Goal: Task Accomplishment & Management: Use online tool/utility

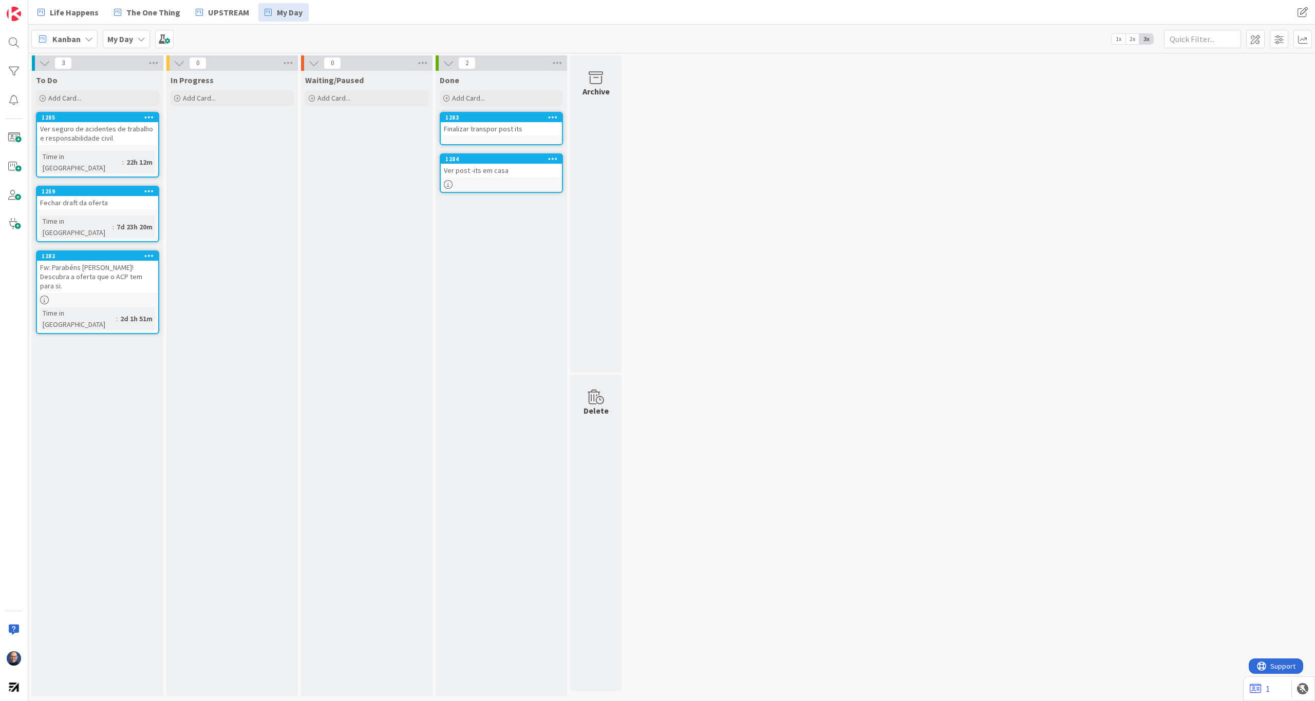
click at [473, 182] on div at bounding box center [501, 184] width 121 height 9
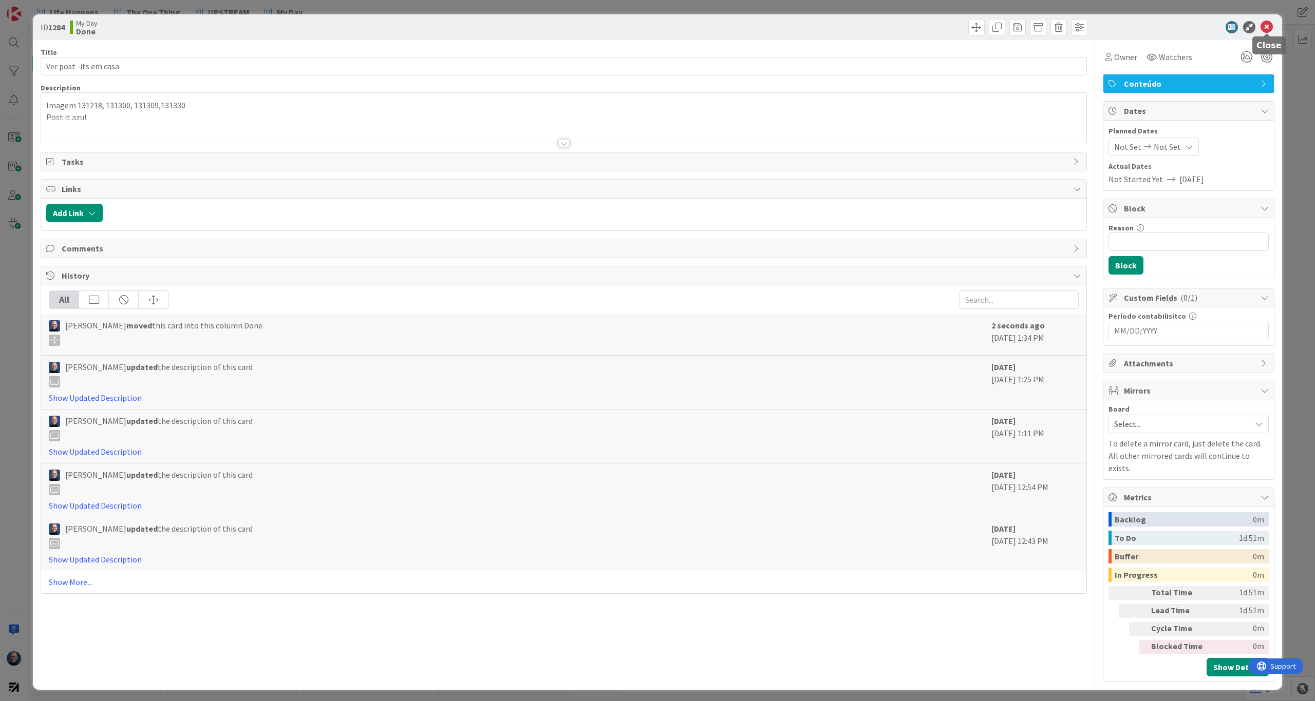
click at [783, 25] on icon at bounding box center [1266, 27] width 12 height 12
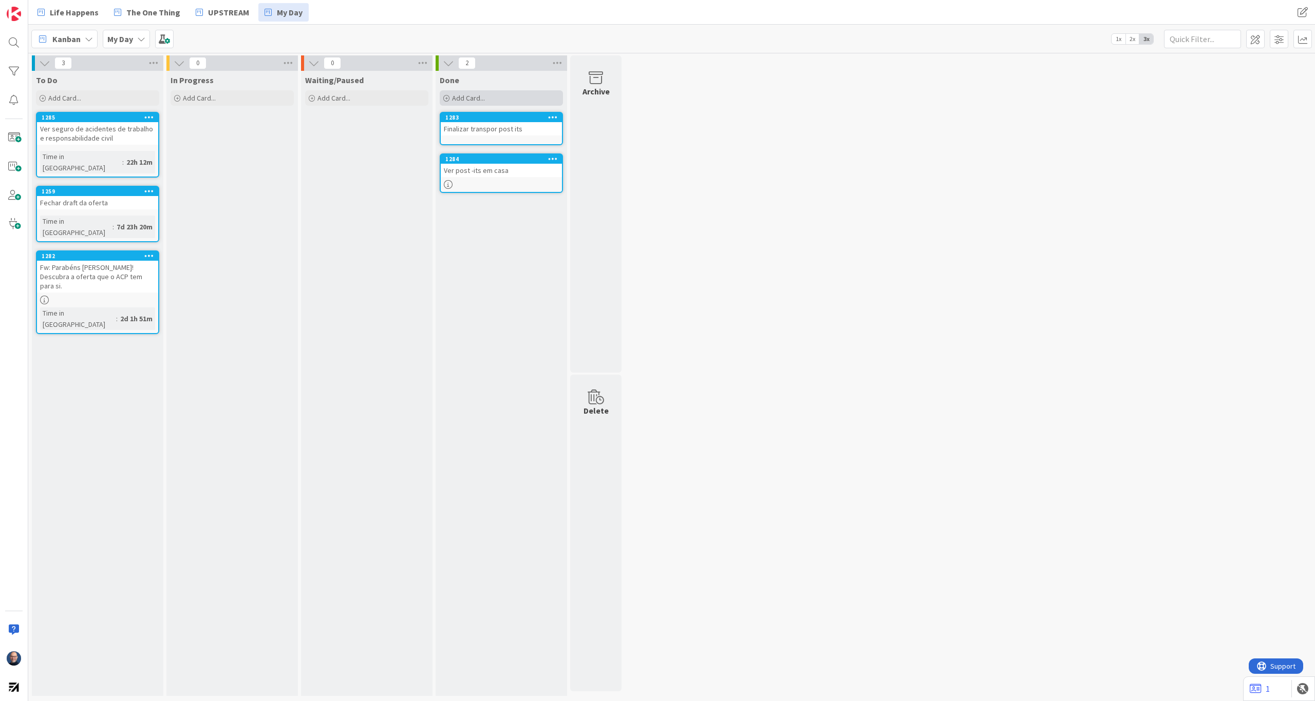
click at [500, 101] on div "Add Card..." at bounding box center [501, 97] width 123 height 15
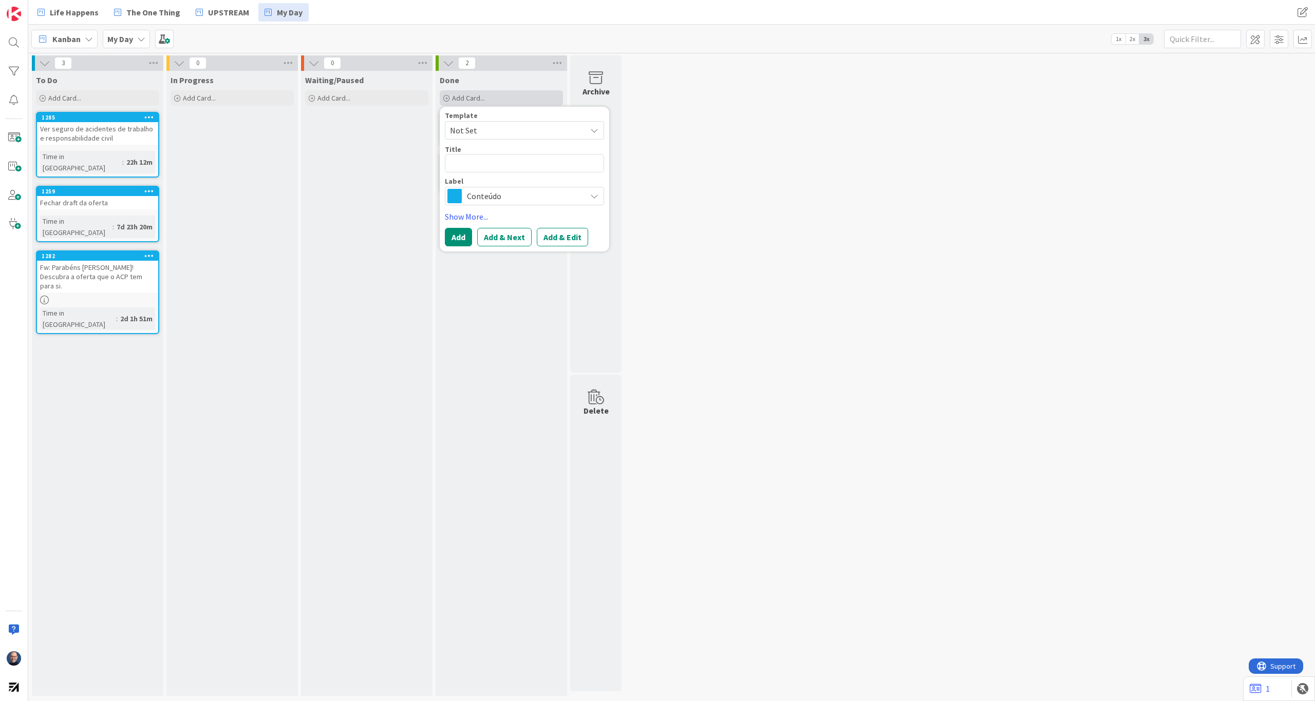
type textarea "x"
type textarea "Q"
type textarea "x"
type textarea "Qu"
type textarea "x"
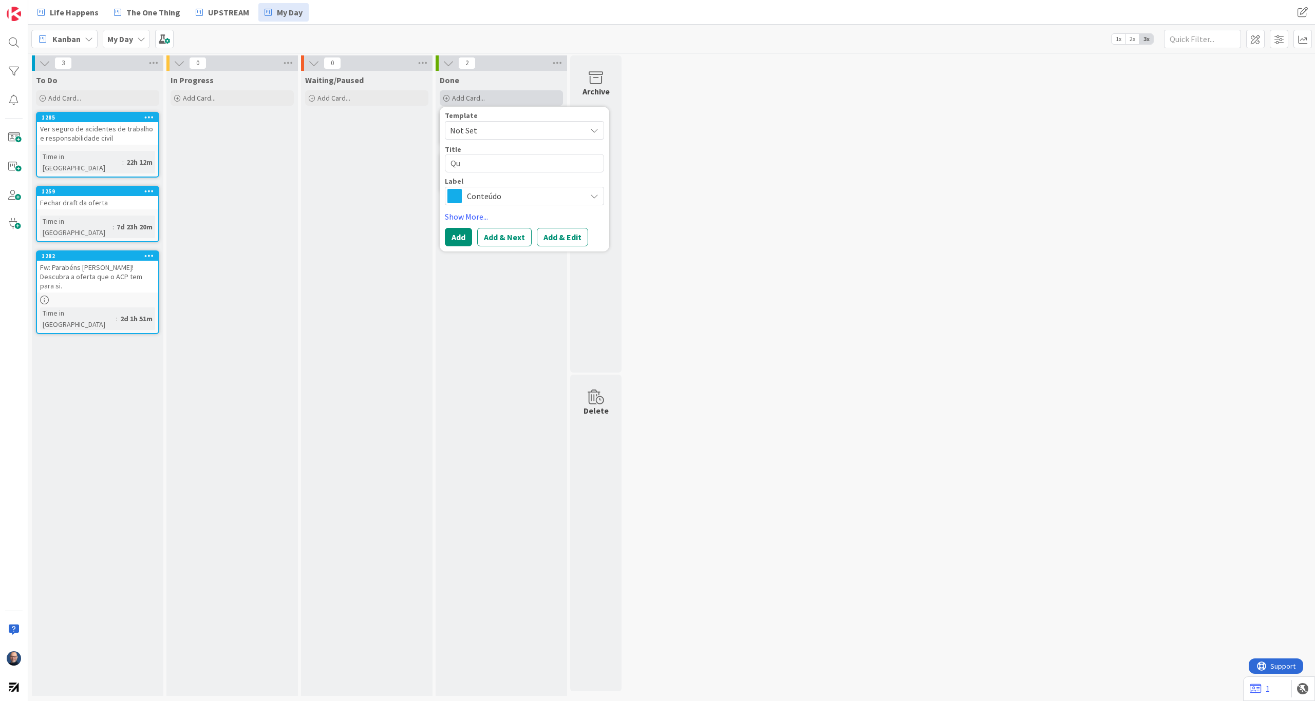
type textarea "Qus"
type textarea "x"
type textarea "Qu"
type textarea "x"
type textarea "Que"
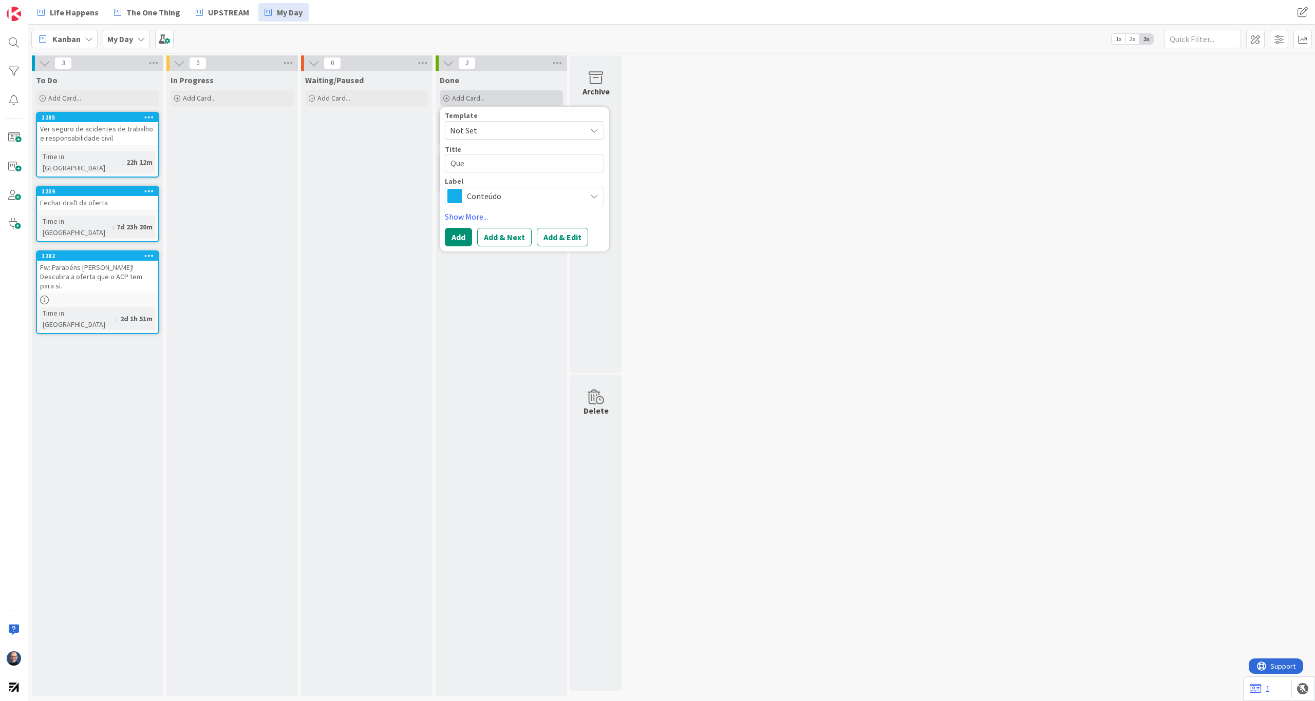
type textarea "x"
type textarea "Ques"
type textarea "x"
type textarea "Quest"
type textarea "x"
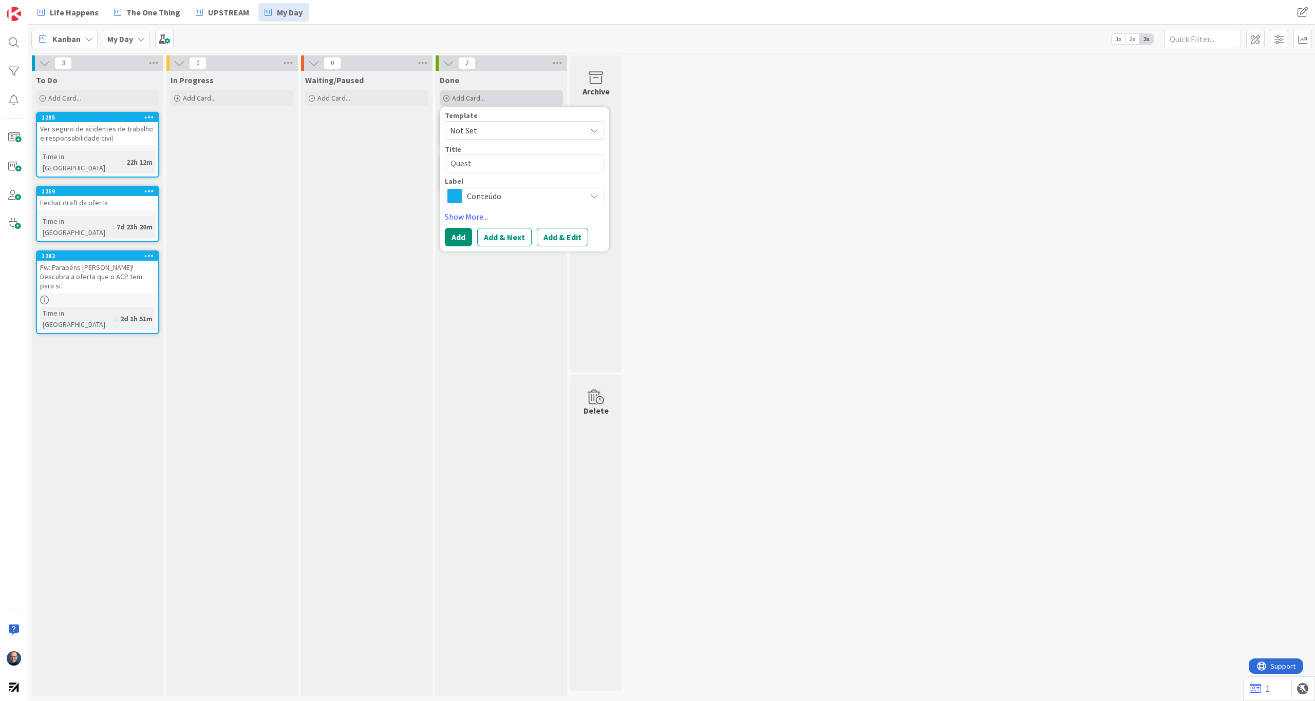
type textarea "Questi"
type textarea "x"
type textarea "Questio"
type textarea "x"
type textarea "Questiona"
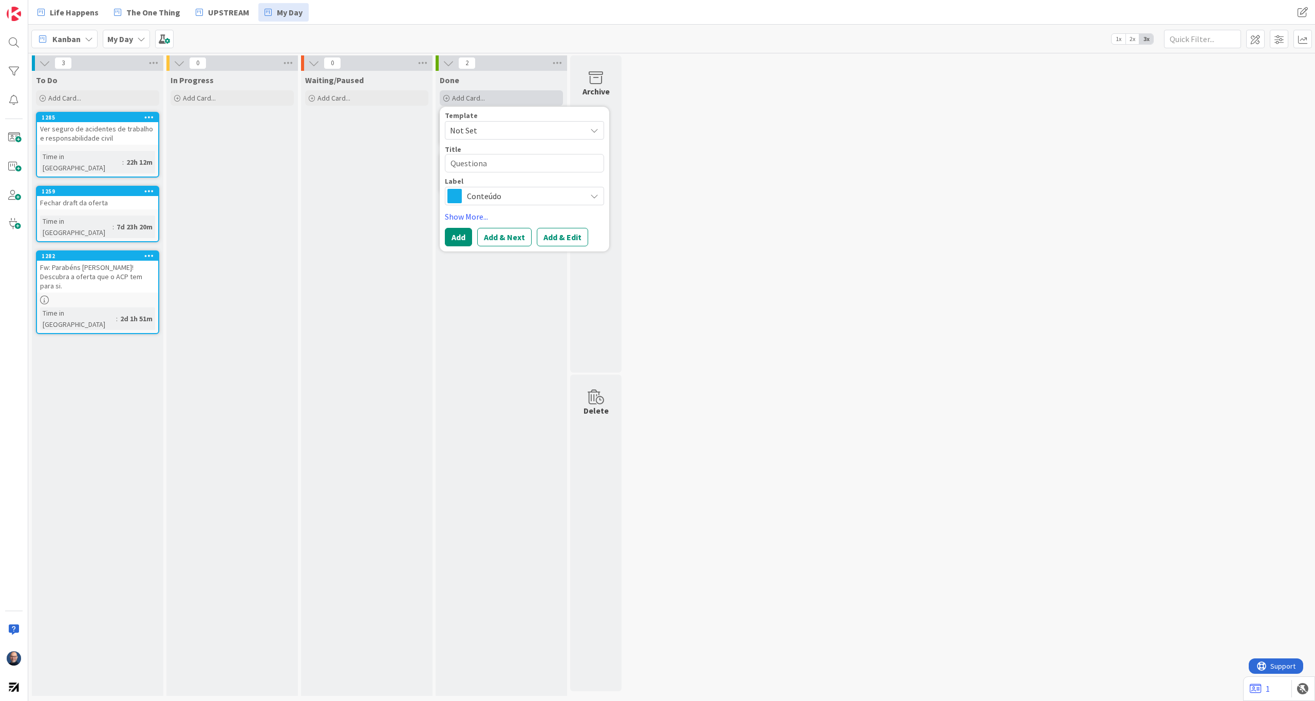
type textarea "x"
type textarea "Questionar"
type textarea "x"
type textarea "Questionar"
type textarea "x"
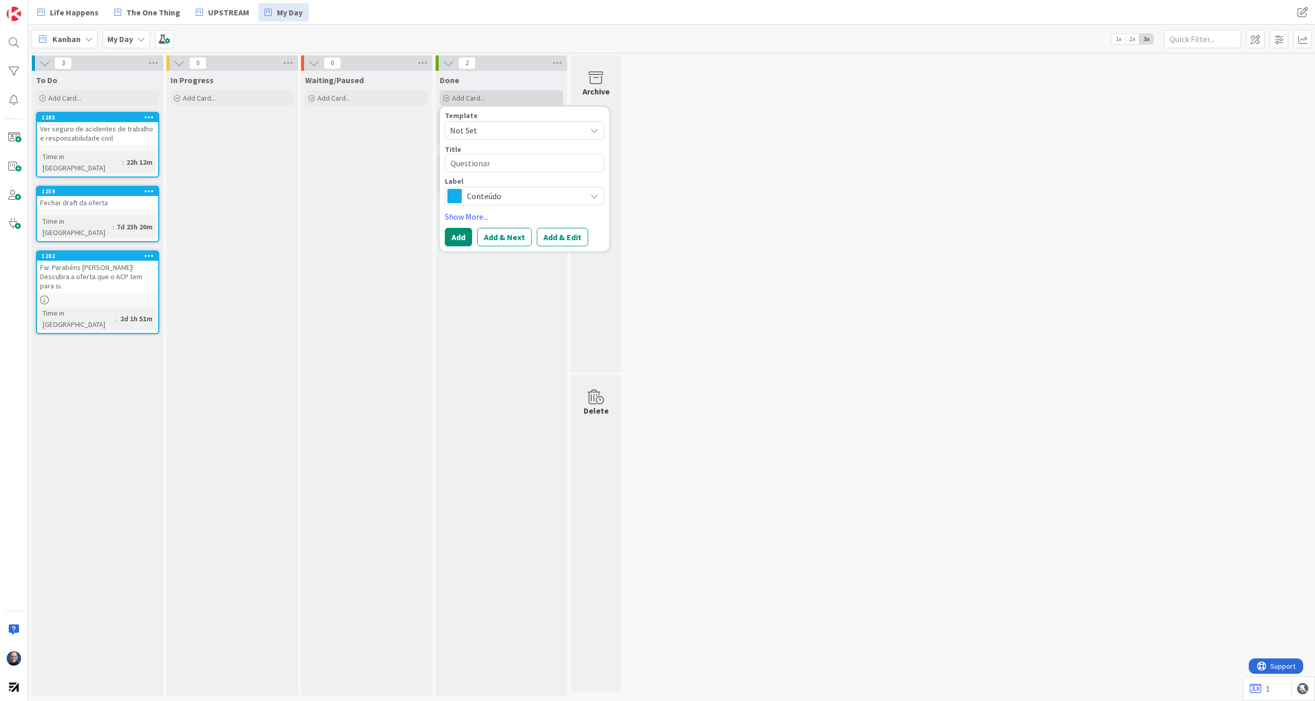
type textarea "Questionar D"
type textarea "x"
type textarea "Questionar Di"
type textarea "x"
type textarea "Questionar Dim"
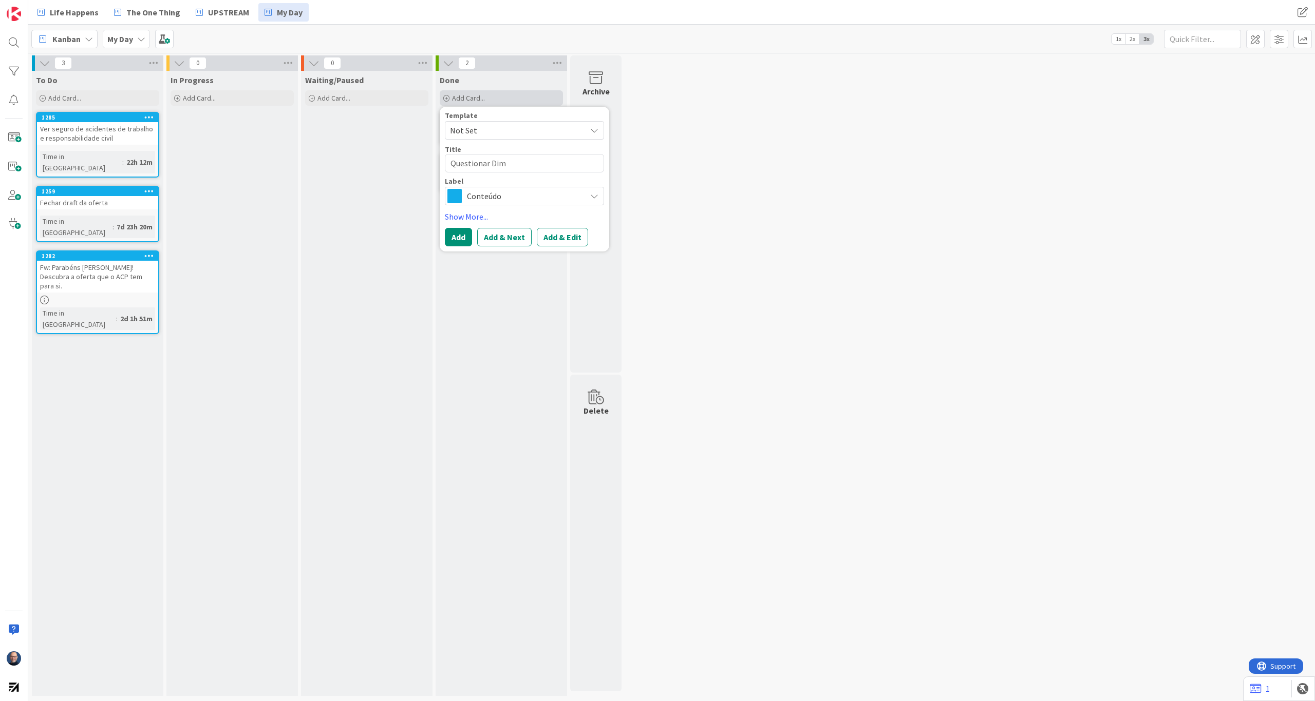
type textarea "x"
type textarea "Questionar Dimi"
type textarea "x"
type textarea "Questionar Dimit"
type textarea "x"
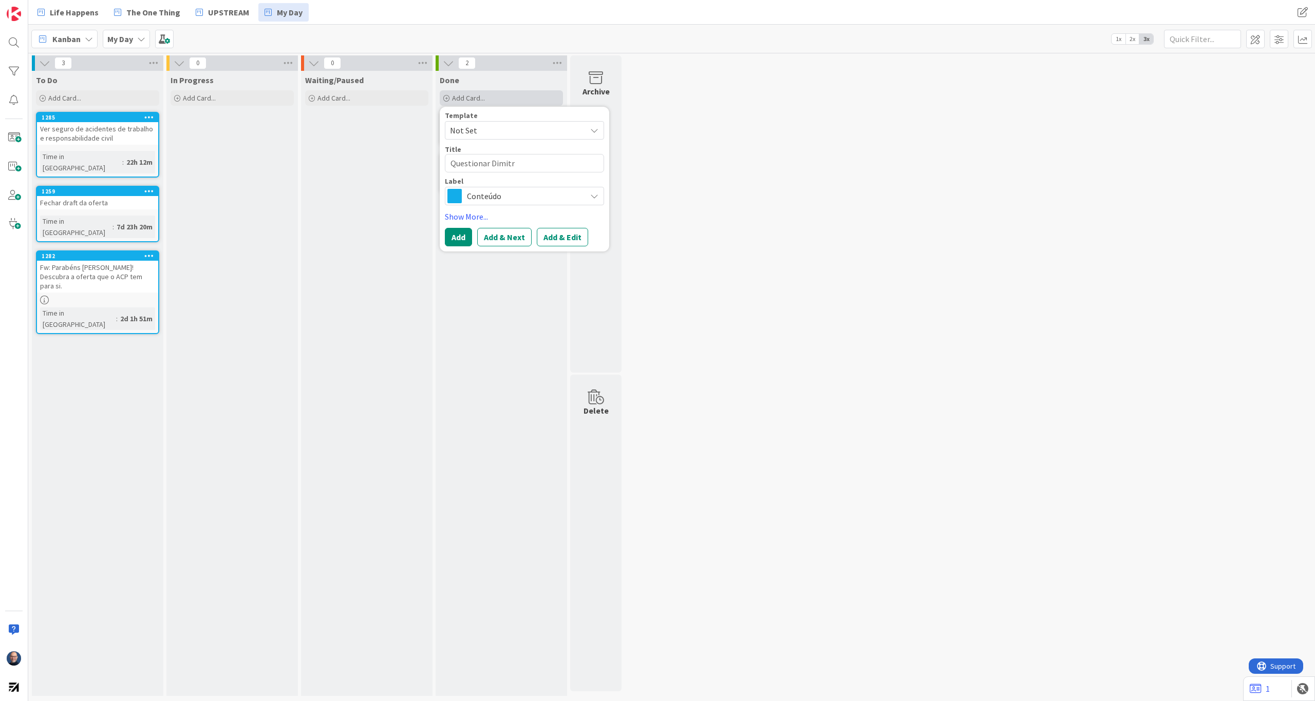
type textarea "Questionar [PERSON_NAME]"
type textarea "x"
type textarea "Questionar [PERSON_NAME]"
type textarea "x"
type textarea "Questionar [PERSON_NAME]"
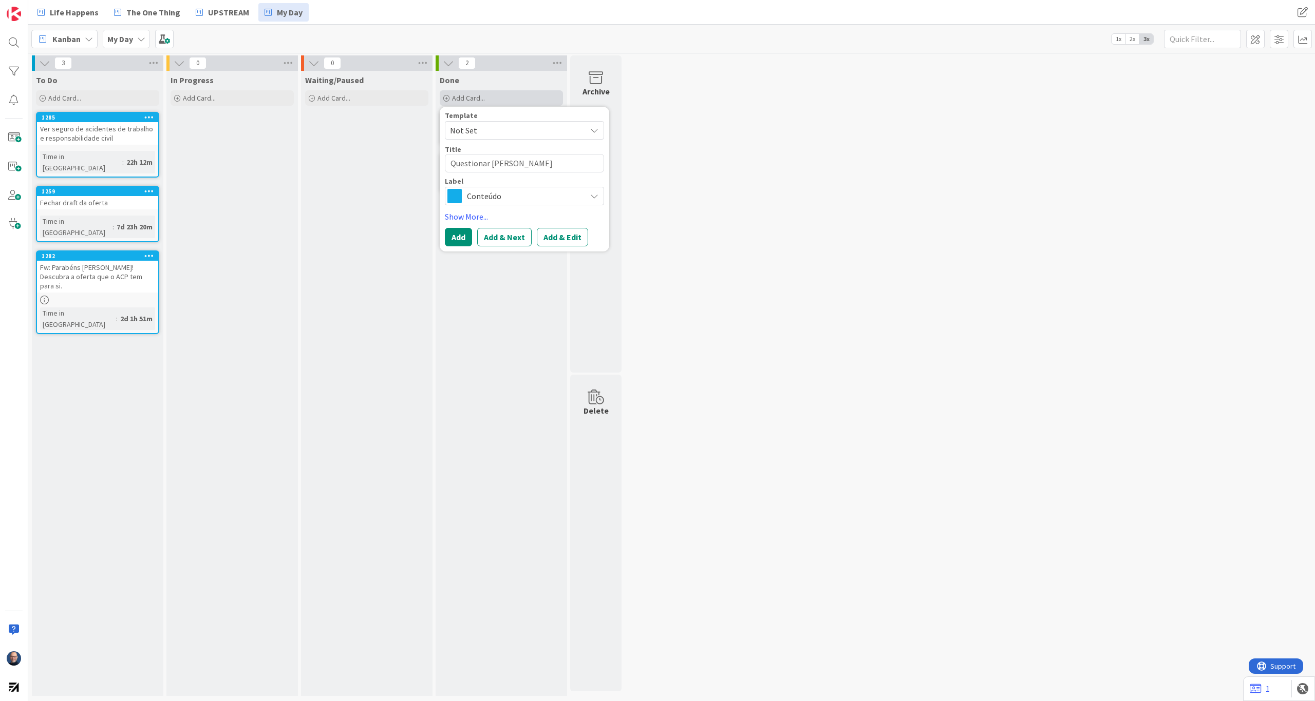
type textarea "x"
type textarea "Questionar [PERSON_NAME]"
type textarea "x"
type textarea "Questionar [PERSON_NAME]"
type textarea "x"
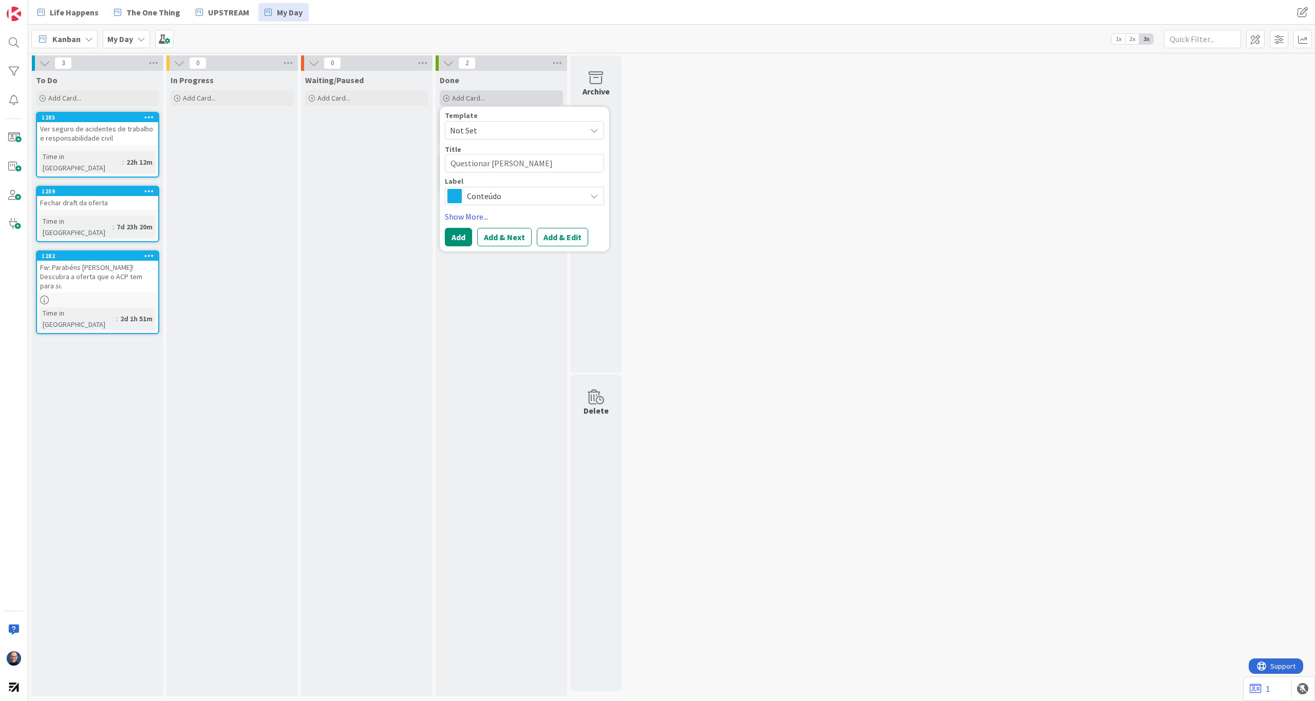
type textarea "Questionar [PERSON_NAME]"
type textarea "x"
type textarea "Questionar [PERSON_NAME] sobre"
type textarea "x"
type textarea "Questionar [PERSON_NAME] sobre"
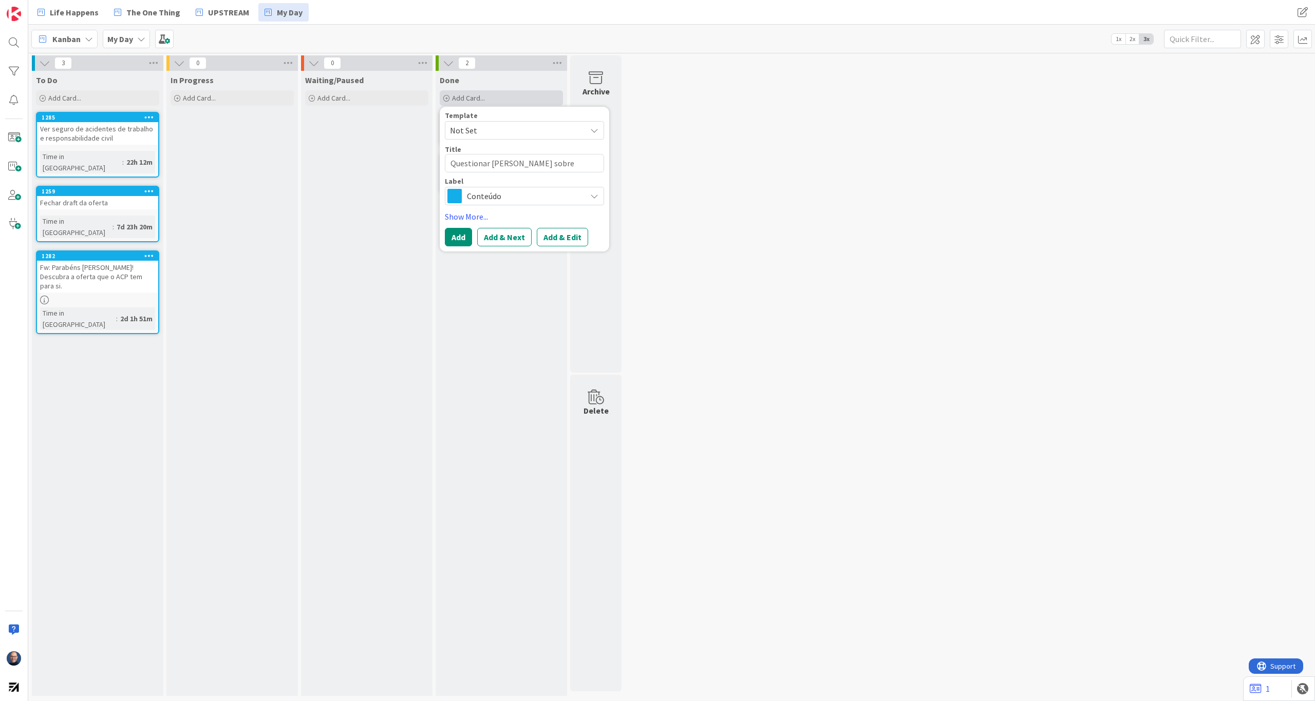
type textarea "x"
type textarea "Questionar [PERSON_NAME] sobre o"
type textarea "x"
type textarea "Questionar [PERSON_NAME] sobre ofe"
type textarea "x"
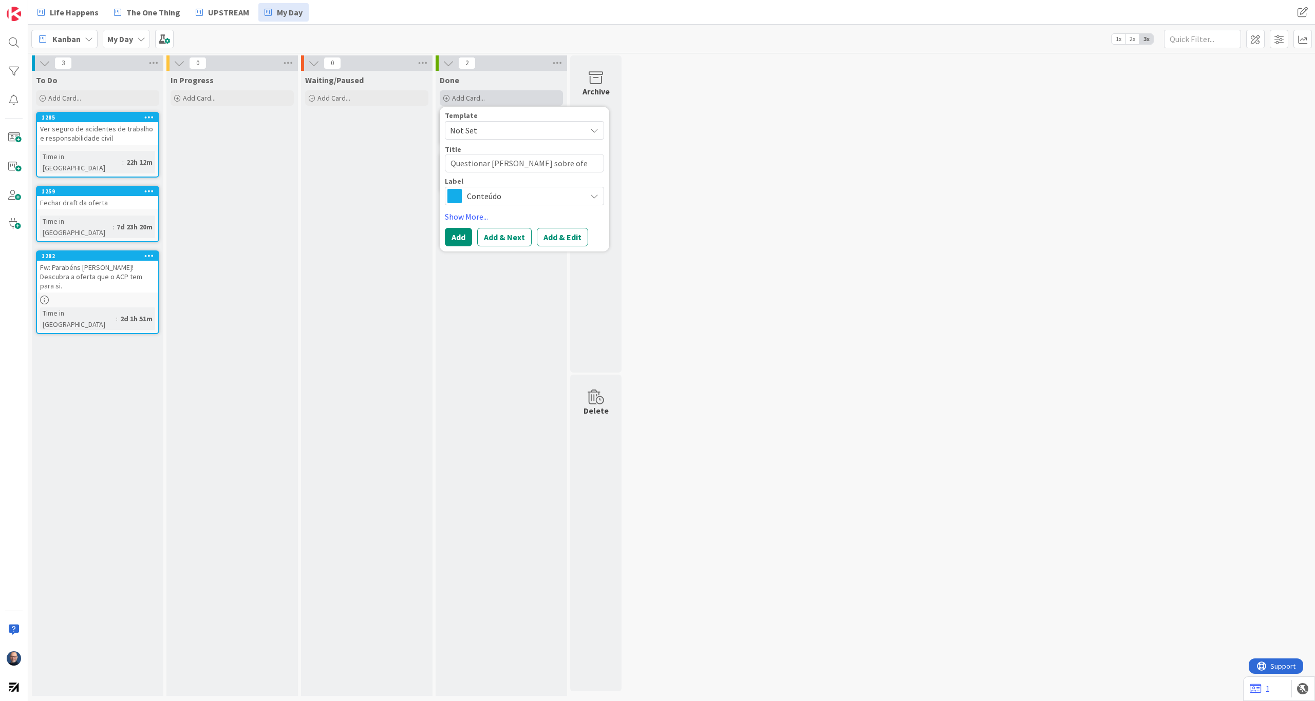
type textarea "Questionar [PERSON_NAME] sobre ofer"
type textarea "x"
type textarea "Questionar [PERSON_NAME] sobre ofert"
type textarea "x"
type textarea "Questionar [PERSON_NAME] sobre oferta"
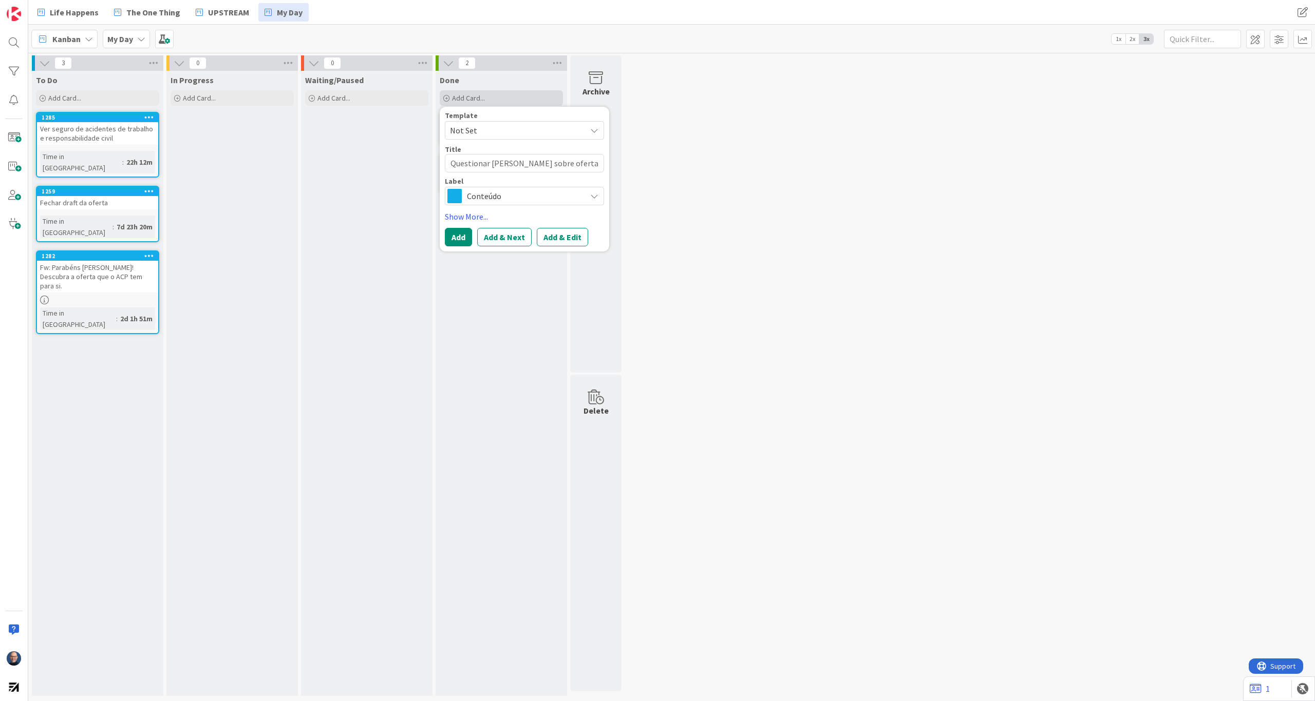
type textarea "x"
type textarea "Questionar [PERSON_NAME] sobre oferta"
type textarea "x"
type textarea "Questionar [PERSON_NAME] sobre oferta v"
type textarea "x"
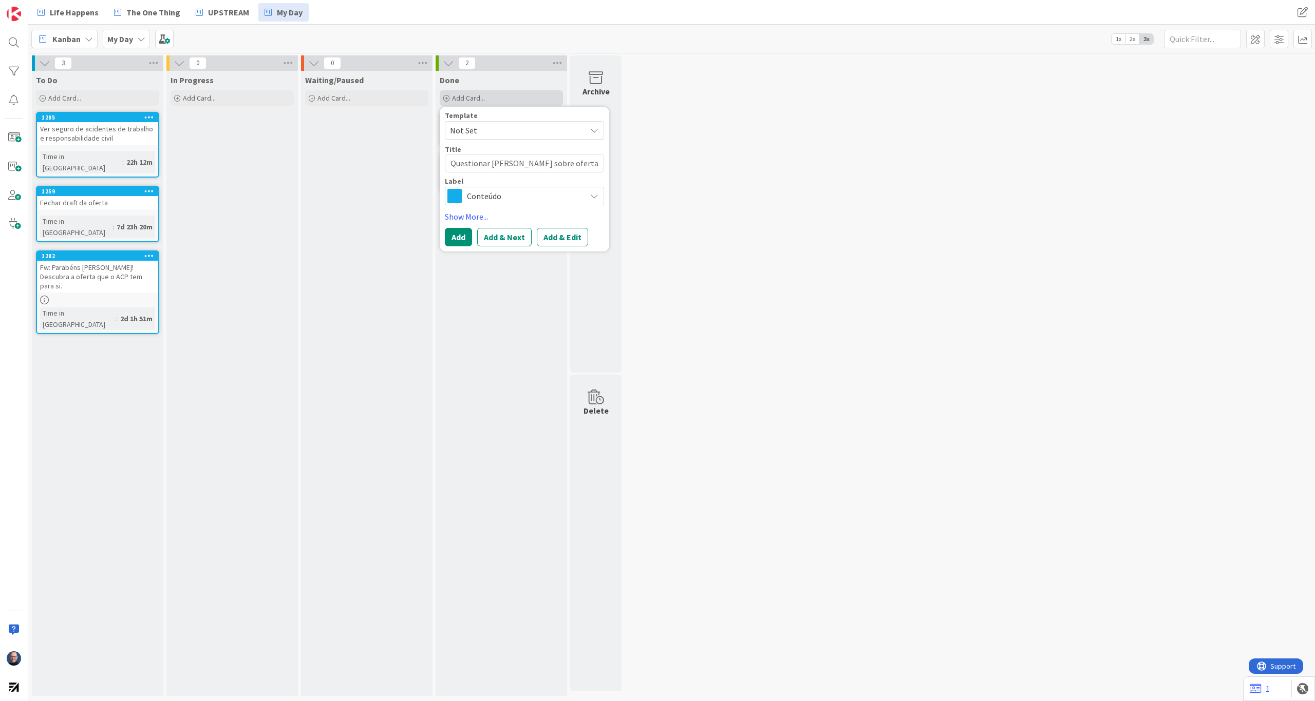
type textarea "Questionar [PERSON_NAME] sobre oferta vi"
type textarea "x"
type textarea "Questionar [PERSON_NAME] sobre oferta vit"
type textarea "x"
type textarea "Questionar [PERSON_NAME] sobre oferta [PERSON_NAME]"
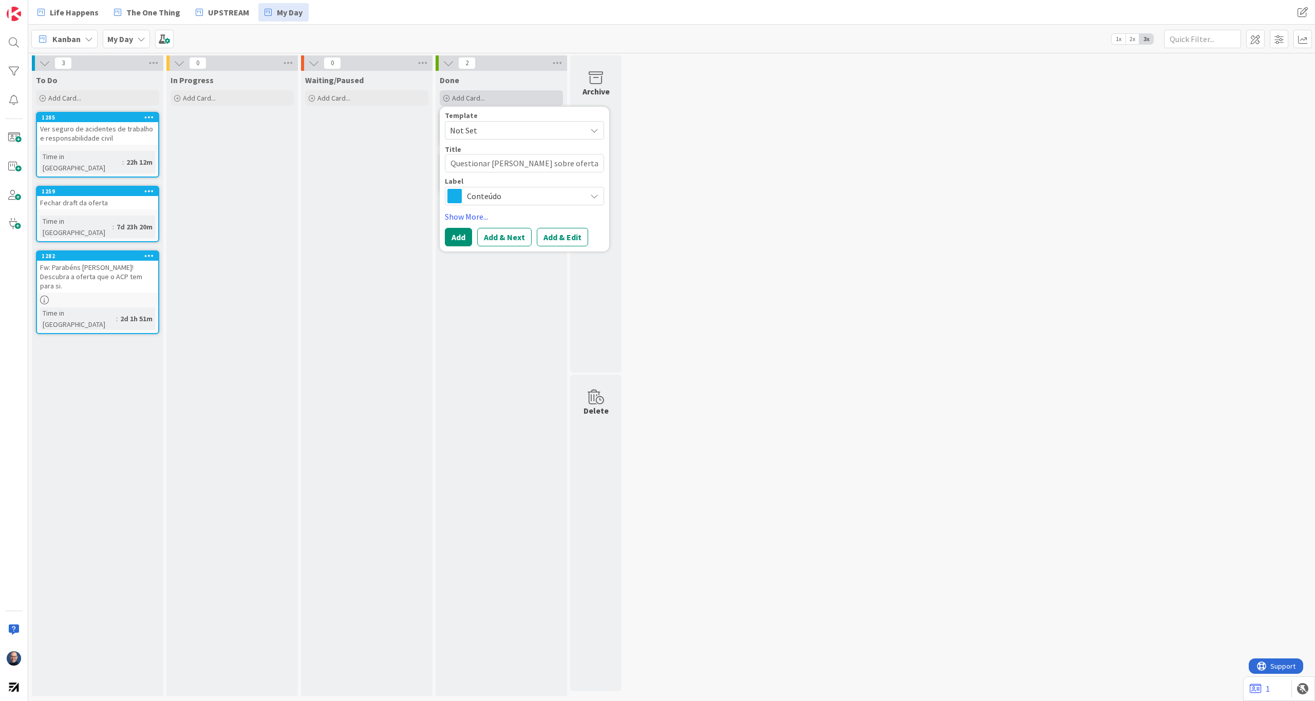
type textarea "x"
type textarea "Questionar [PERSON_NAME] sobre oferta vitor"
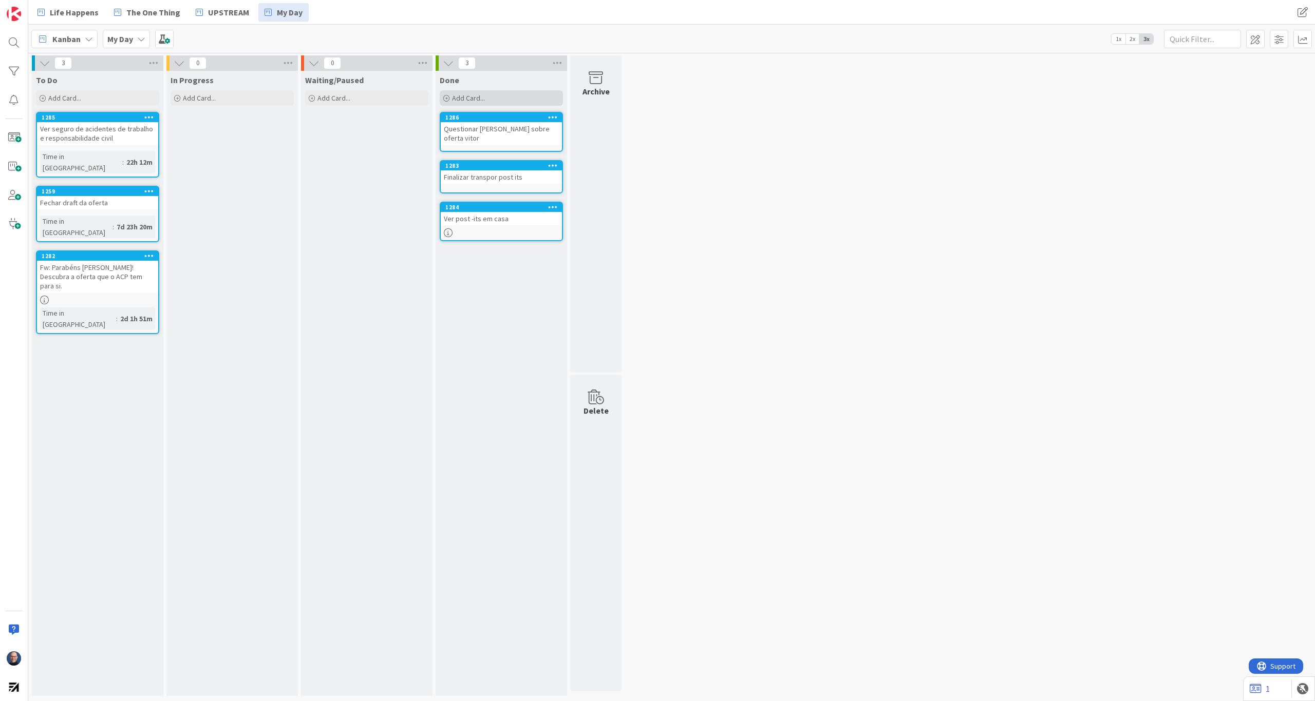
click at [500, 101] on div "Add Card..." at bounding box center [501, 97] width 123 height 15
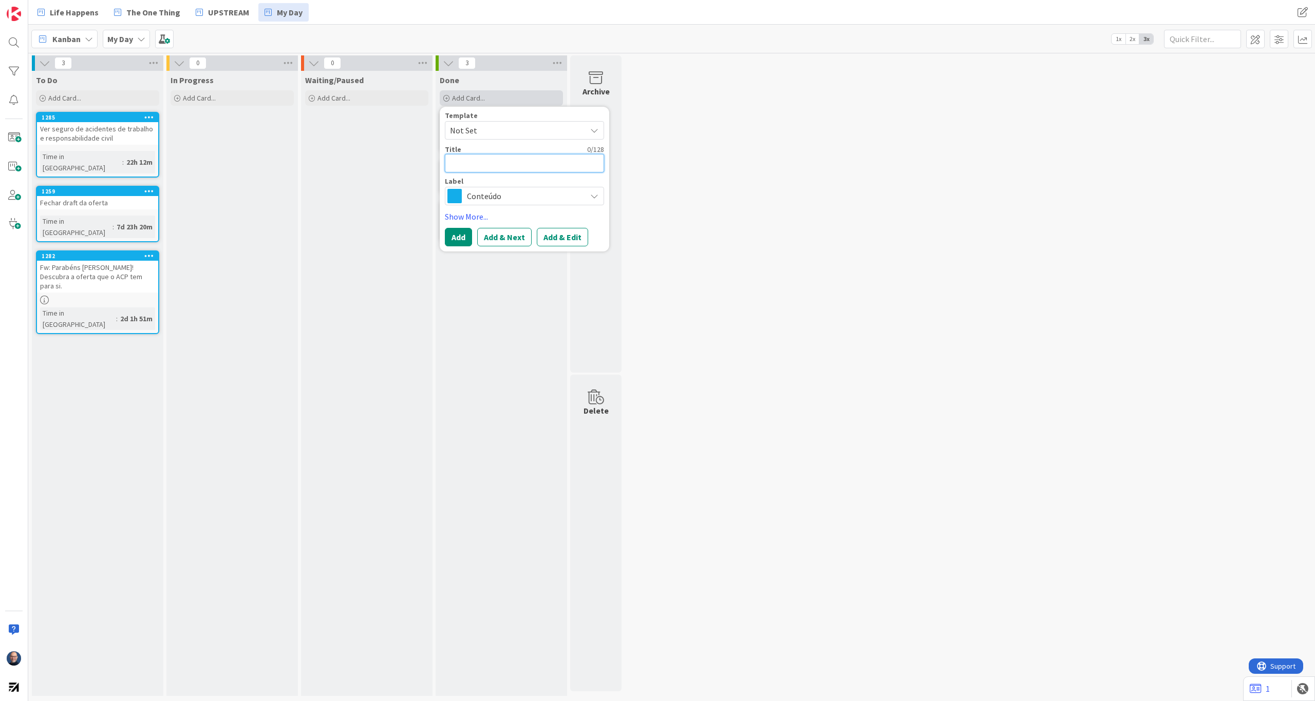
type textarea "x"
type textarea "R"
type textarea "x"
type textarea "RE"
type textarea "x"
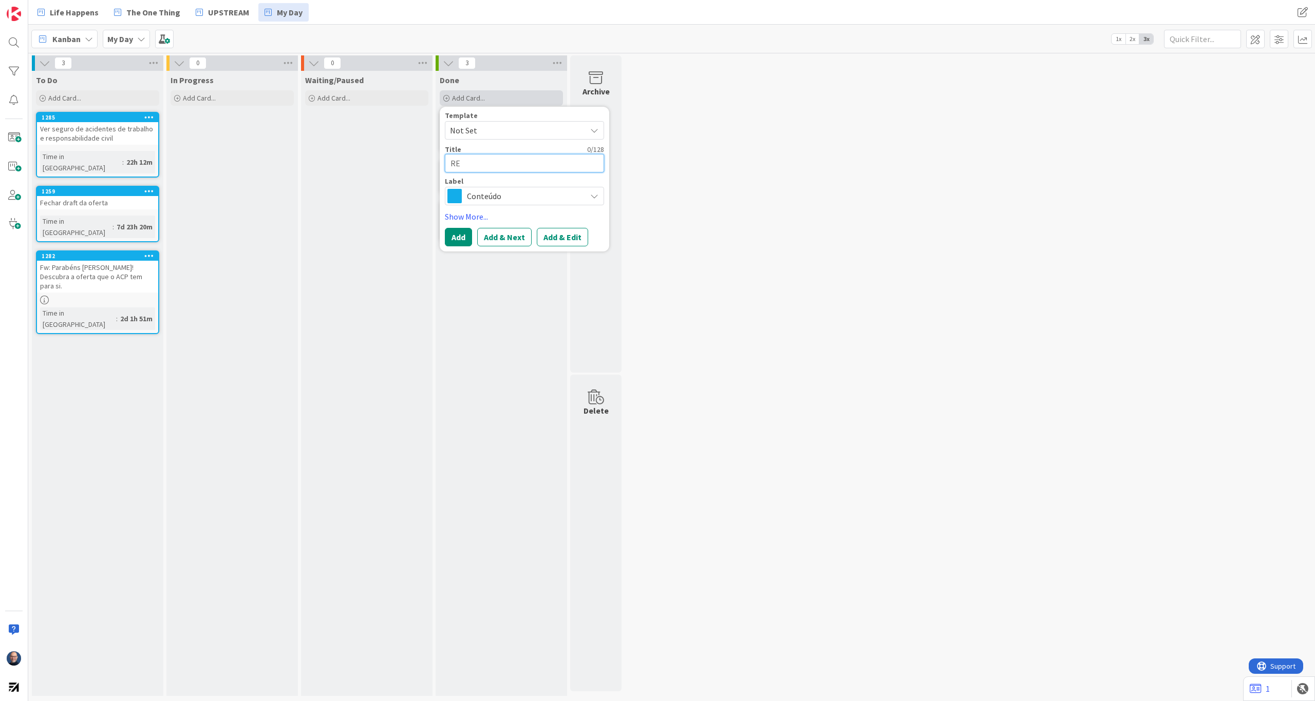
type textarea "REv"
type textarea "x"
type textarea "REve"
type textarea "x"
type textarea "REver"
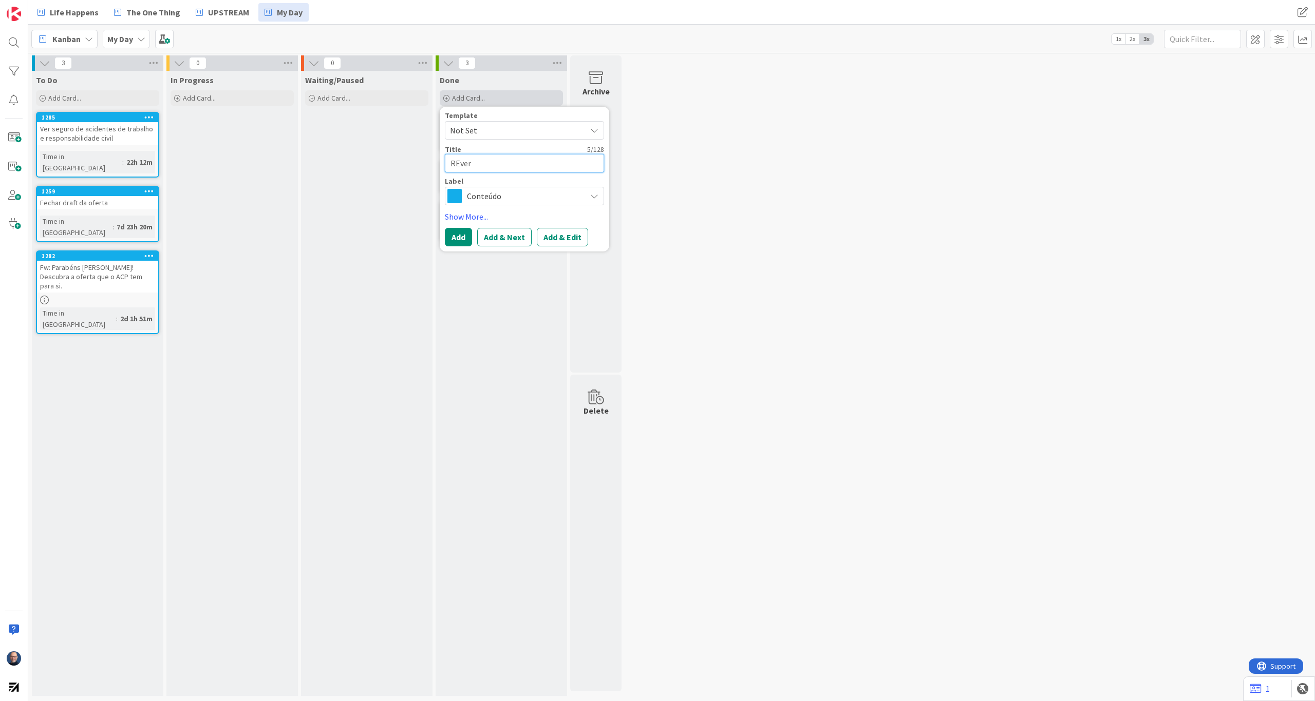
type textarea "x"
type textarea "REver"
type textarea "x"
type textarea "REver m"
type textarea "x"
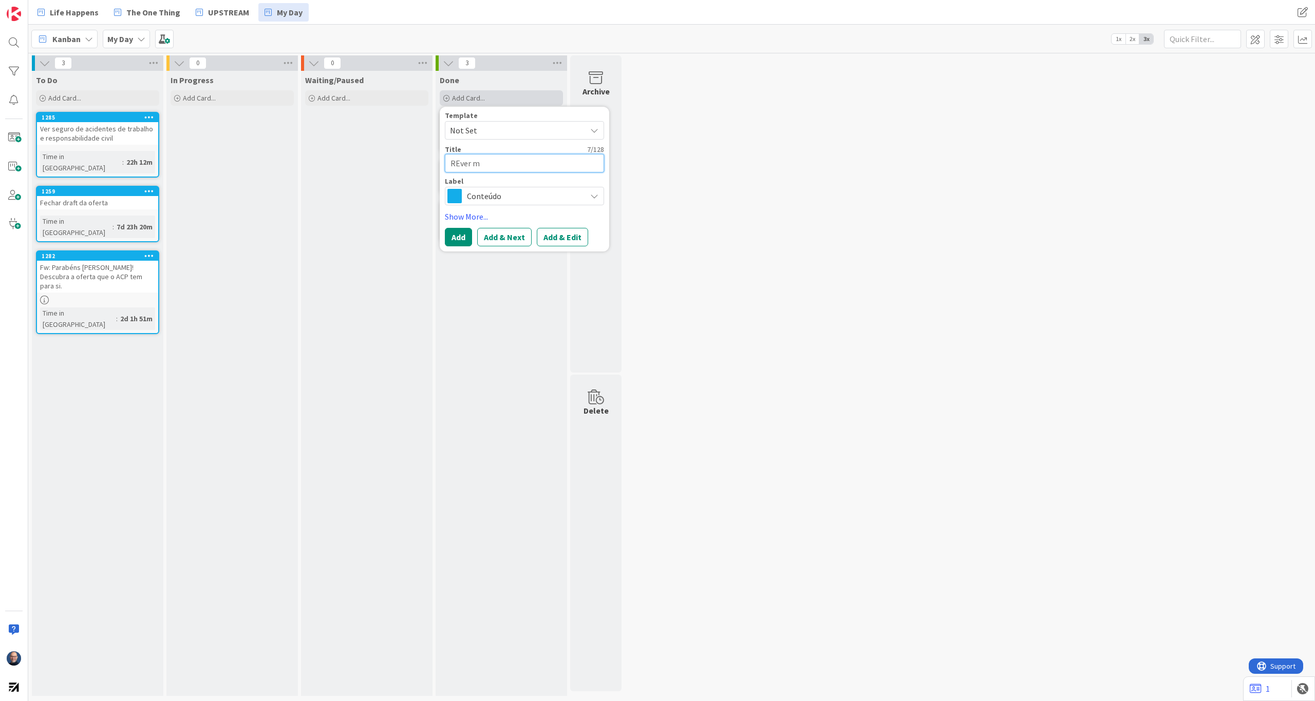
type textarea "REver mi"
type textarea "x"
type textarea "REver min"
type textarea "x"
type textarea "REver minu"
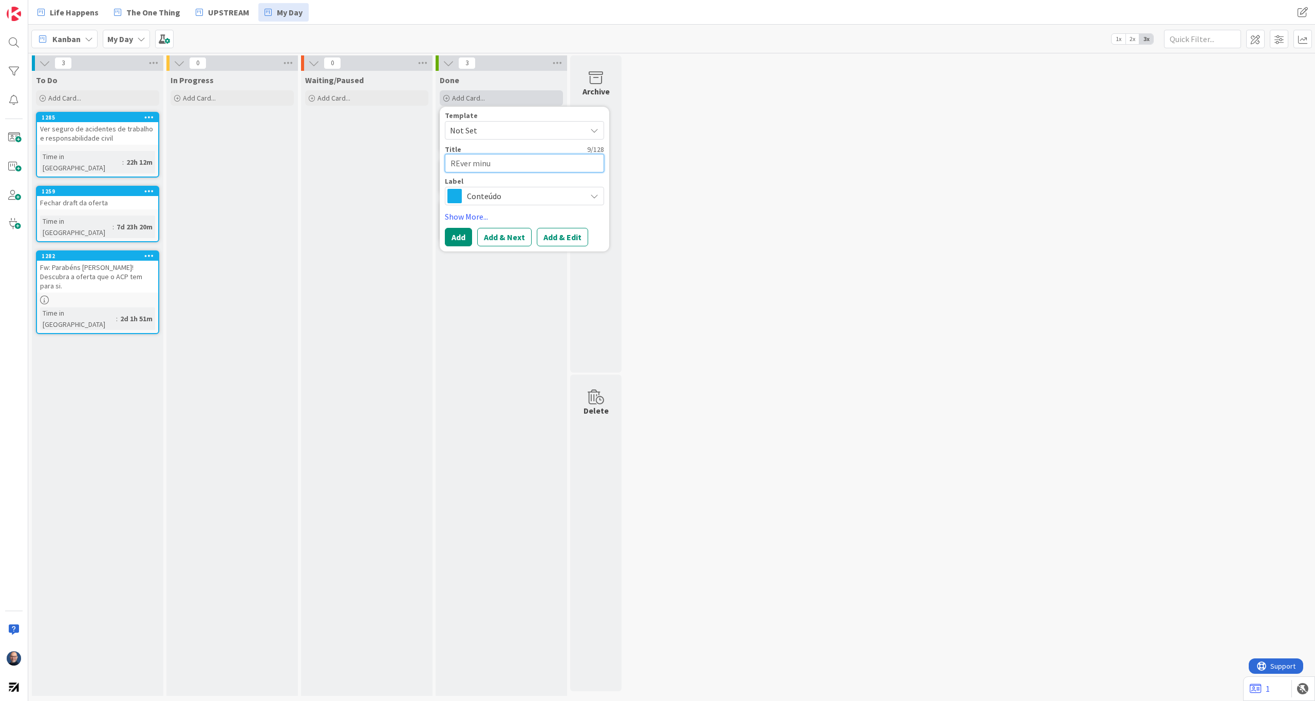
type textarea "x"
type textarea "REver minut"
type textarea "x"
type textarea "REver minuta"
type textarea "x"
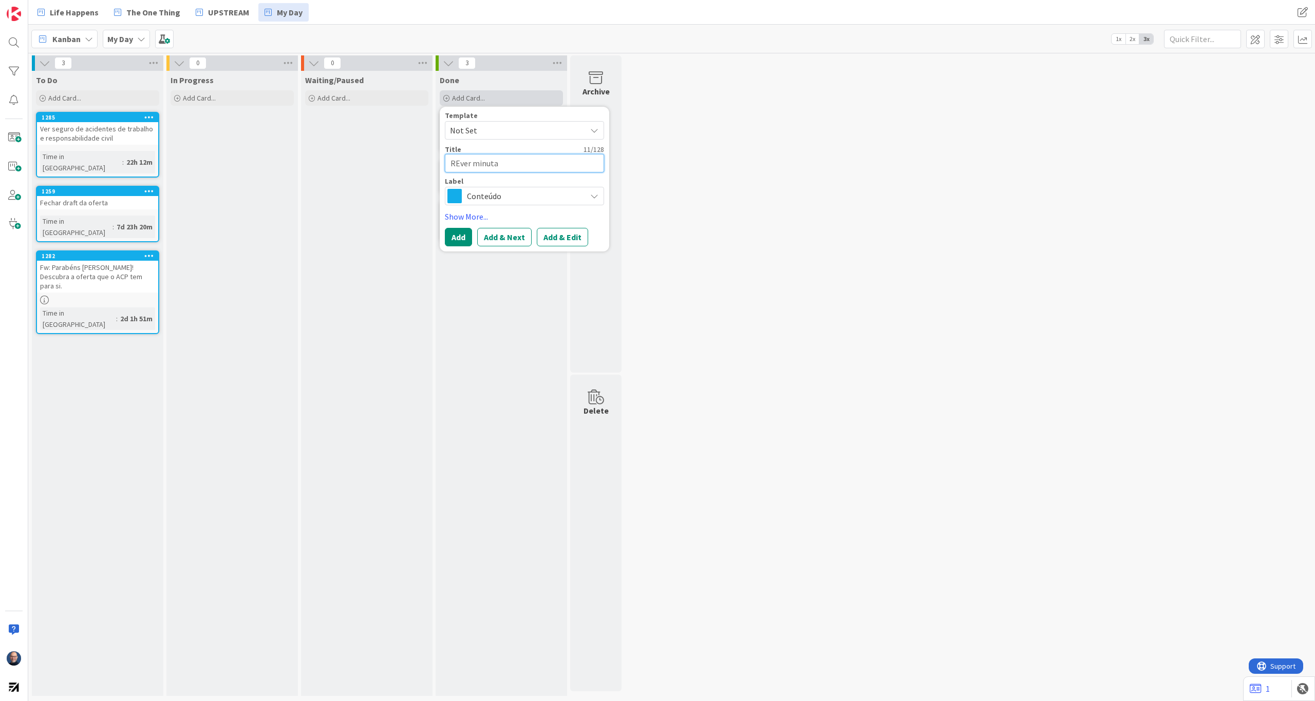
type textarea "REver minuta"
type textarea "x"
type textarea "REver minuta d"
type textarea "x"
type textarea "REver minuta de"
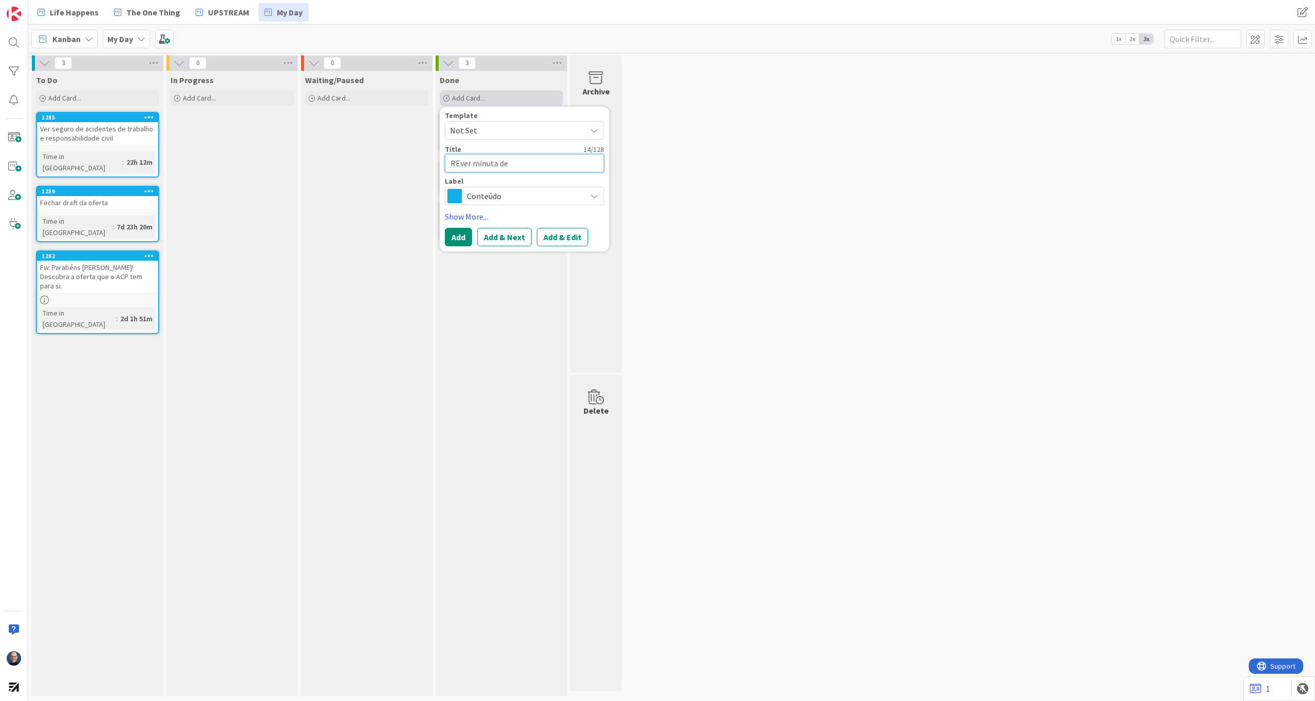
type textarea "x"
type textarea "REver minuta de"
type textarea "x"
type textarea "REver minuta de c"
type textarea "x"
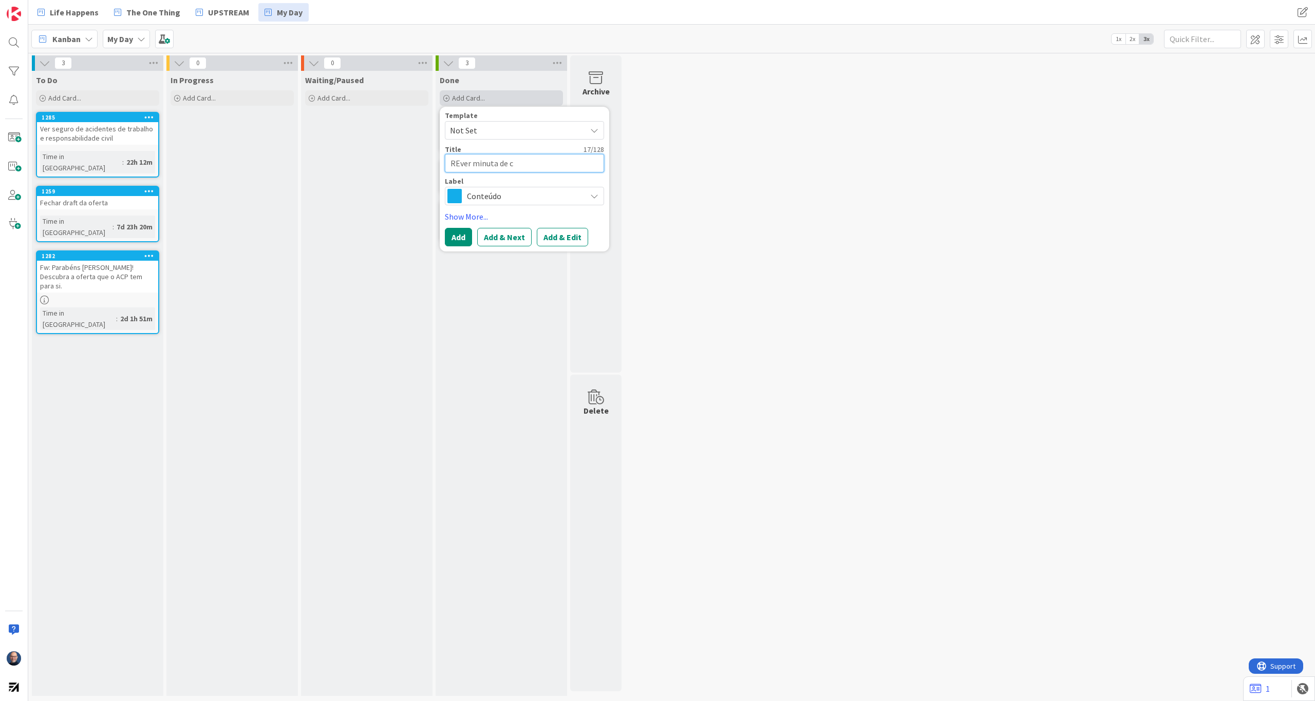
type textarea "REver minuta de cn"
type textarea "x"
type textarea "REver minuta de cnt"
type textarea "x"
type textarea "REver minuta de cntr"
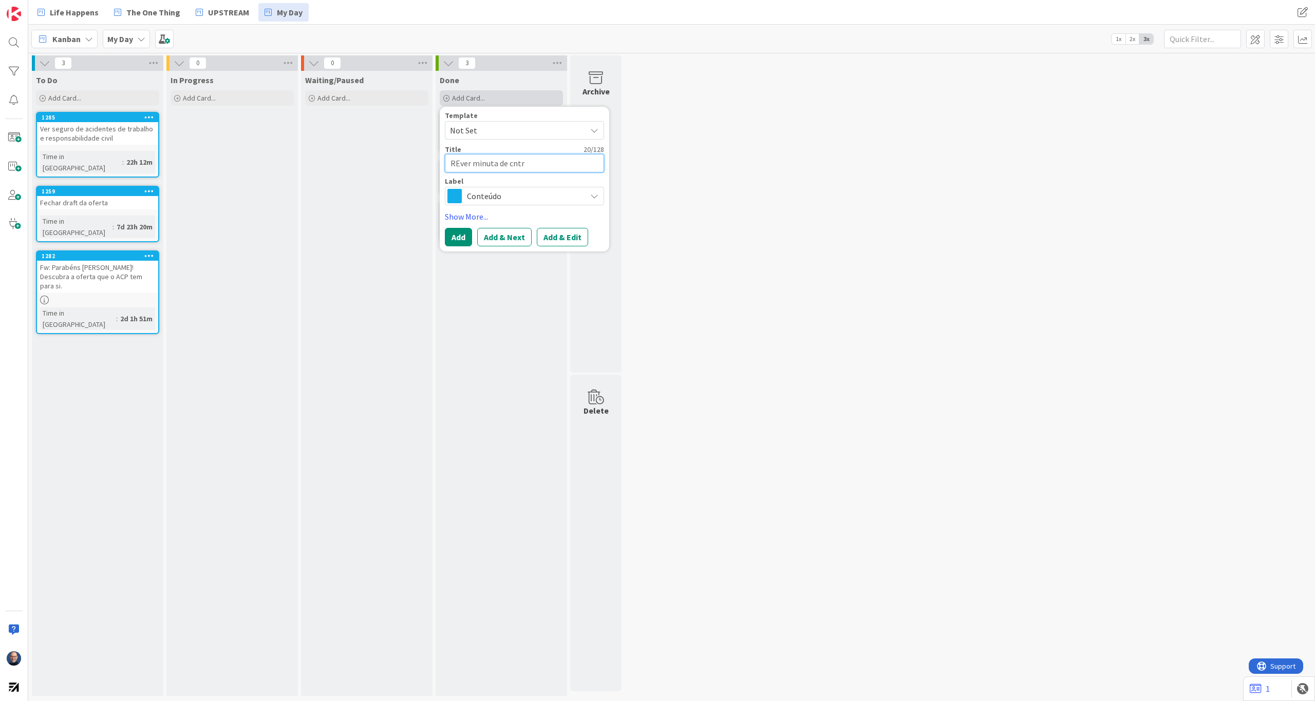
type textarea "x"
type textarea "REver minuta de cnt"
type textarea "x"
type textarea "REver minuta de cn"
type textarea "x"
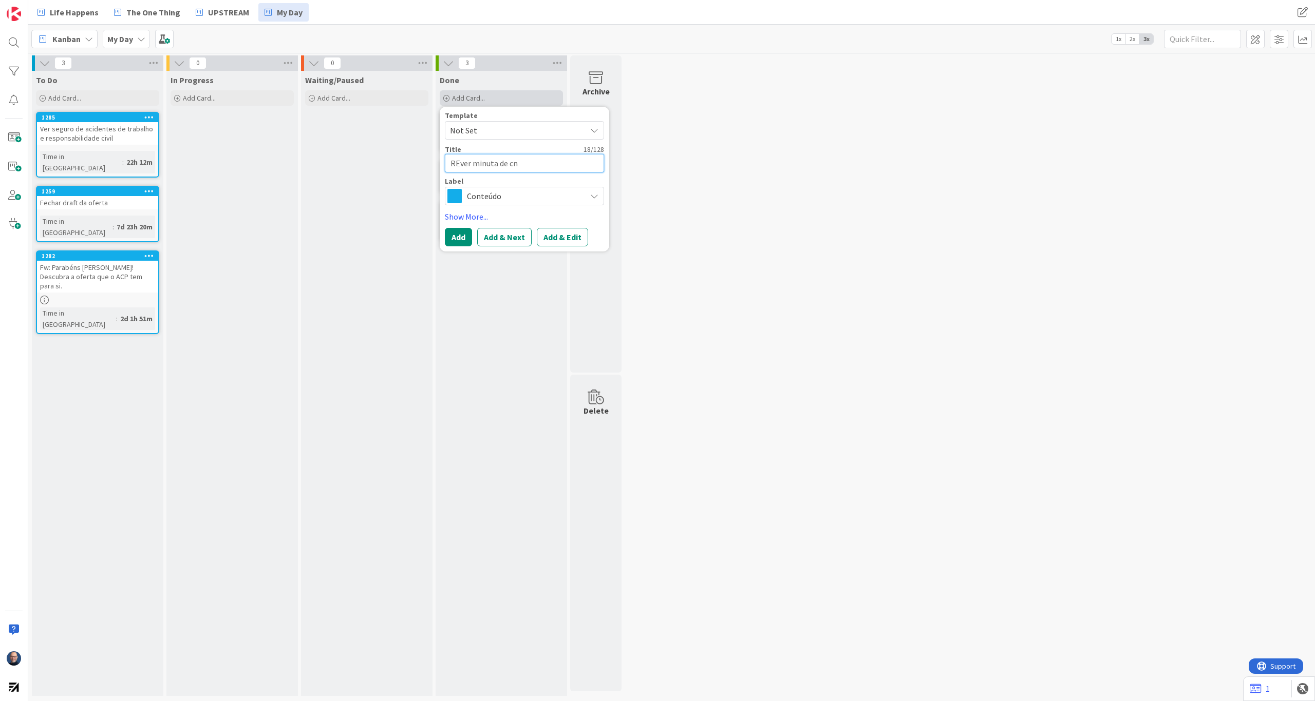
type textarea "REver minuta de c"
type textarea "x"
type textarea "REver minuta de co"
type textarea "x"
type textarea "REver minuta de con"
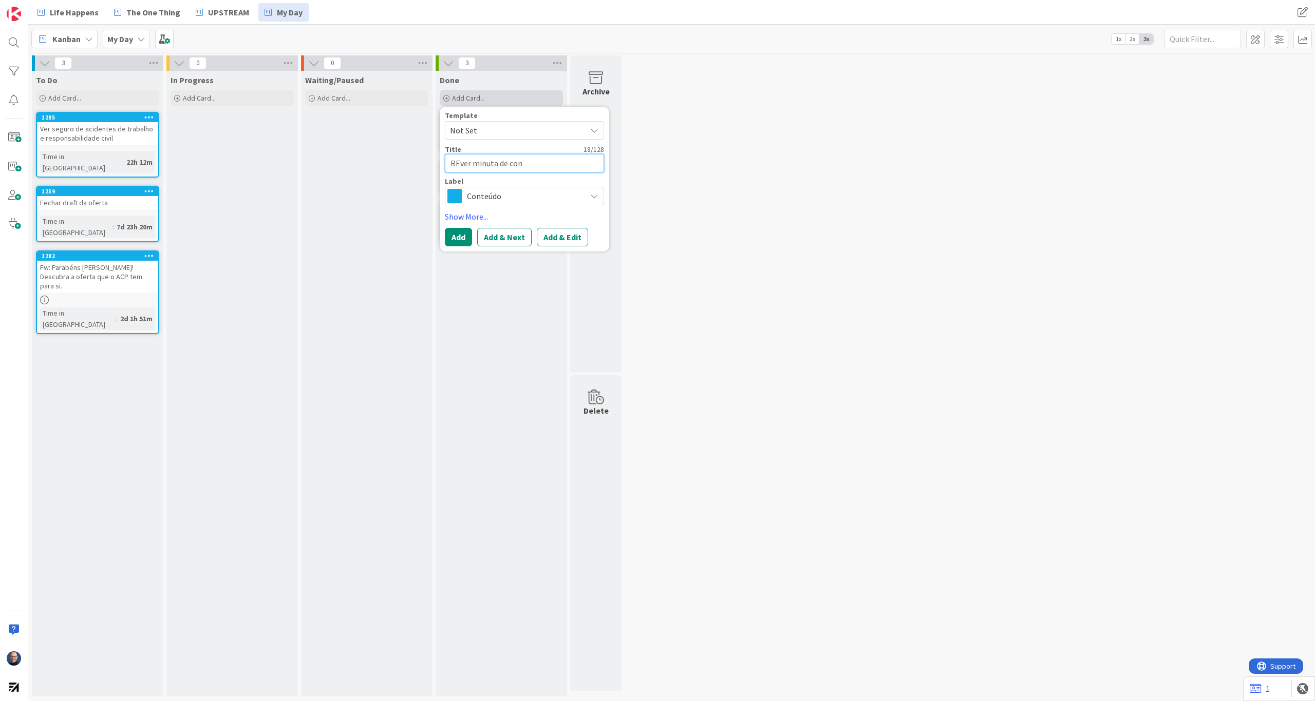
type textarea "x"
type textarea "REver minuta de cont"
type textarea "x"
type textarea "REver minuta de contr"
type textarea "x"
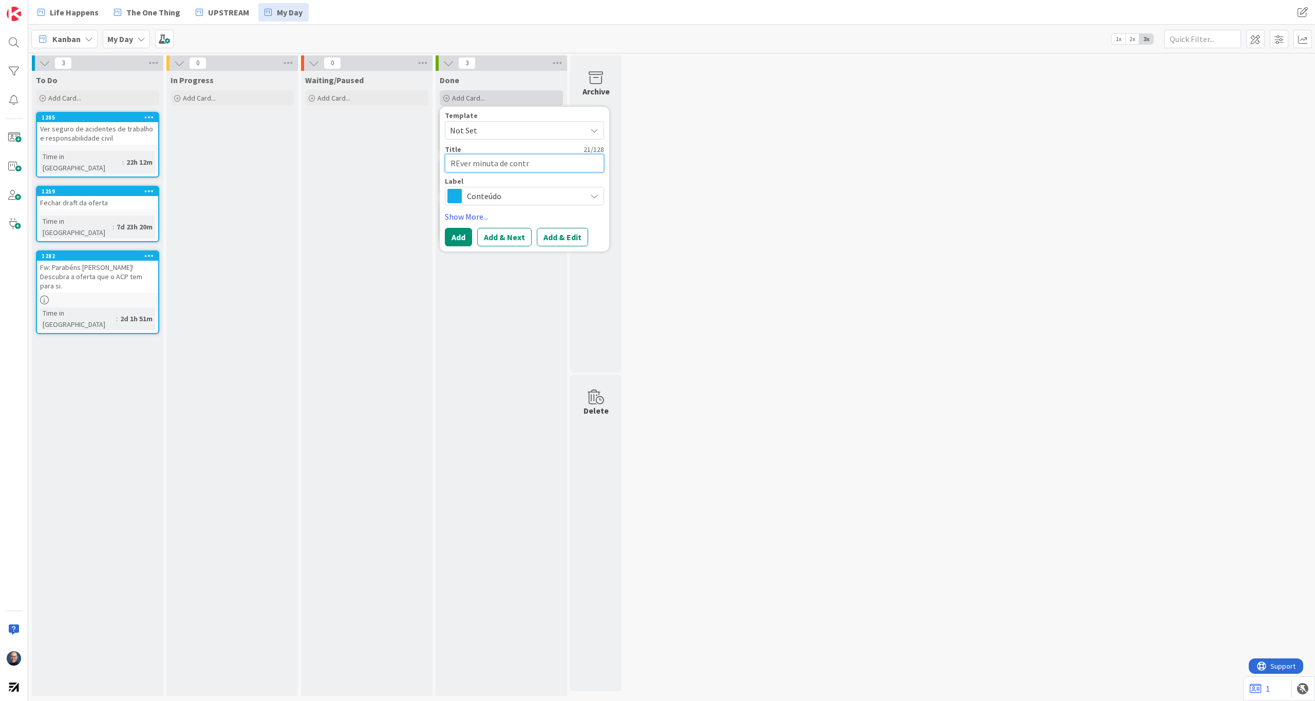
type textarea "REver minuta de contra"
type textarea "x"
type textarea "REver minuta de contrat"
type textarea "x"
type textarea "REver minuta de contrato"
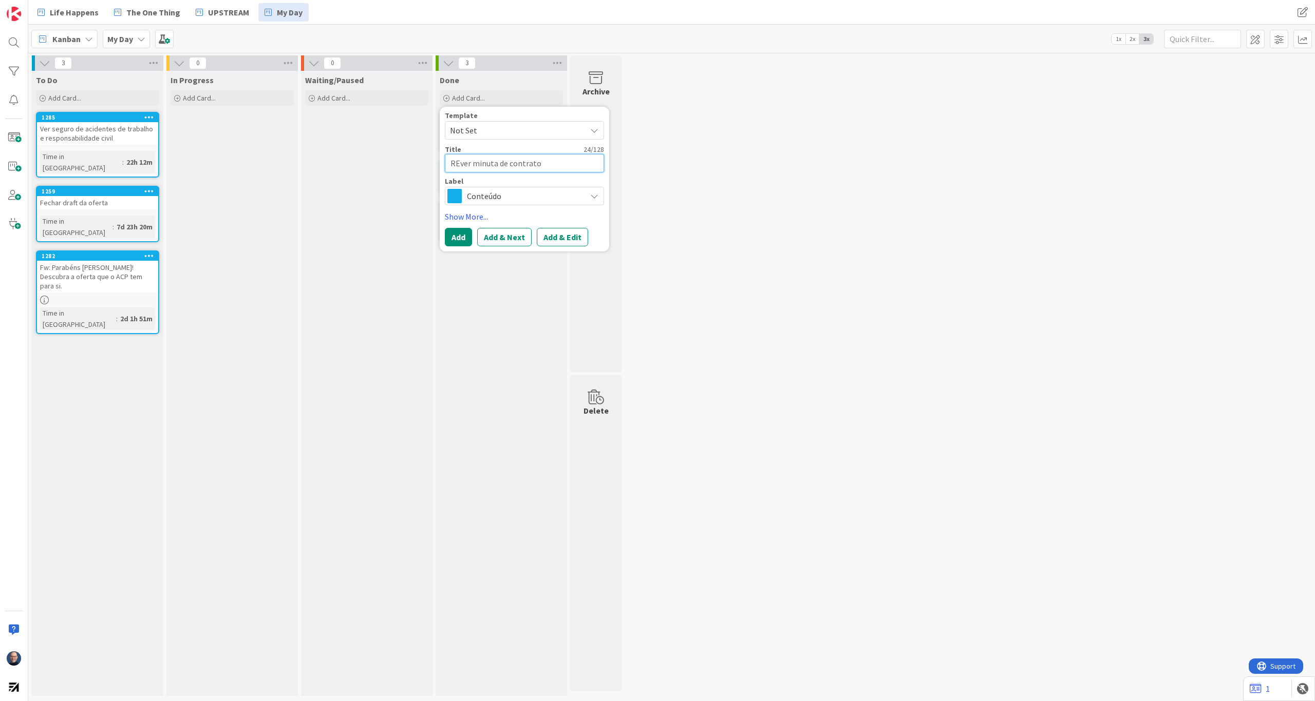
click at [460, 164] on textarea "REver minuta de contrato" at bounding box center [524, 163] width 159 height 18
type textarea "x"
type textarea "Rver minuta de contrato"
type textarea "x"
type textarea "Rever minuta de contrato"
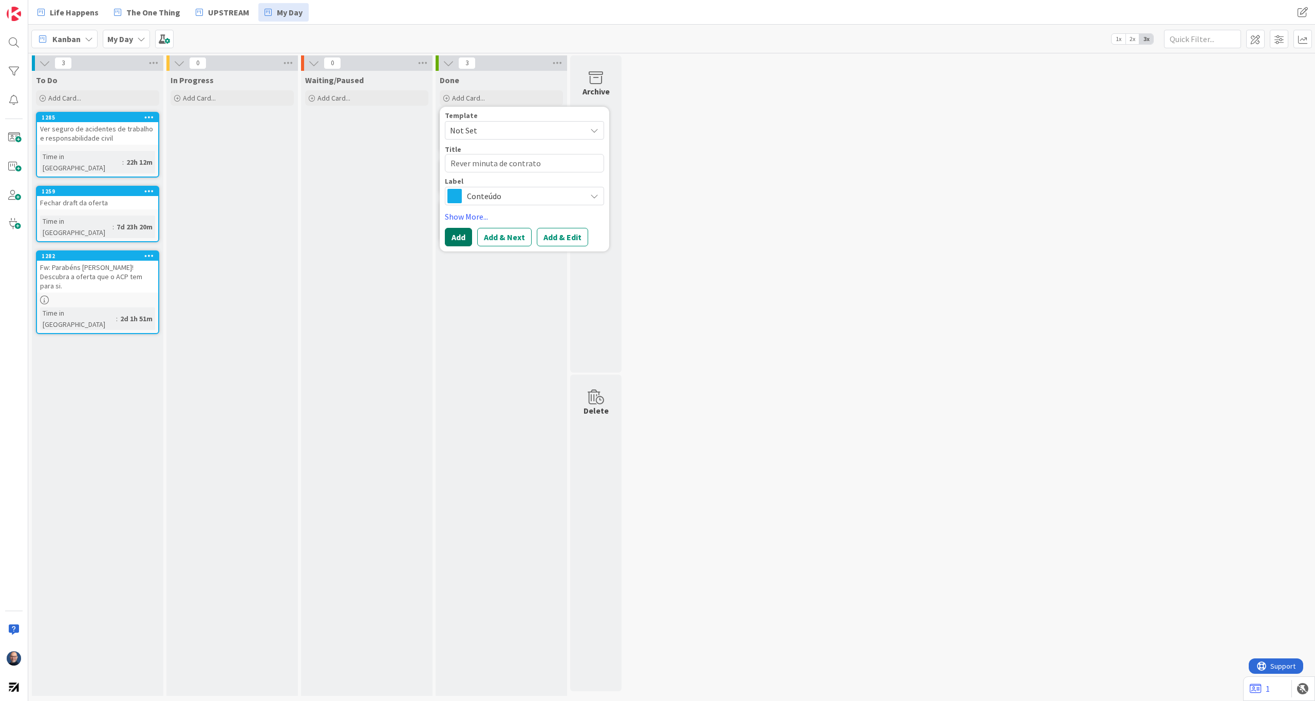
click at [462, 232] on button "Add" at bounding box center [458, 237] width 27 height 18
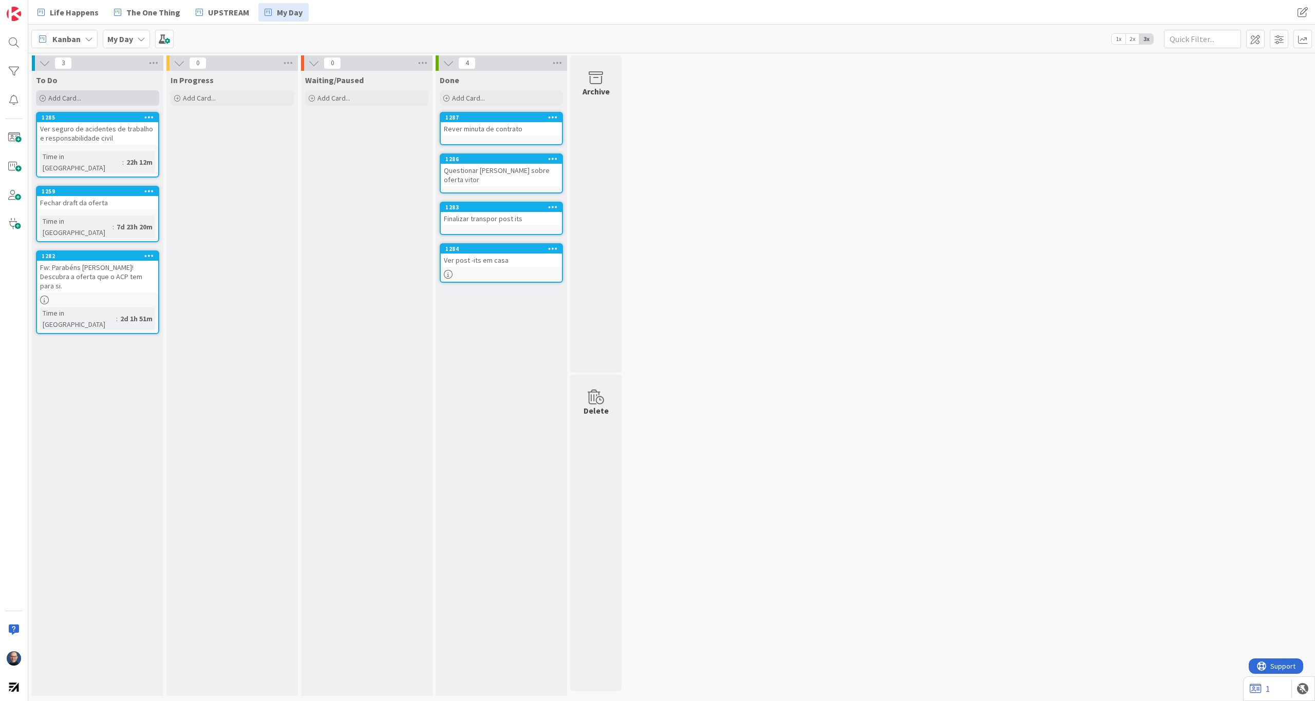
click at [105, 97] on div "Add Card..." at bounding box center [97, 97] width 123 height 15
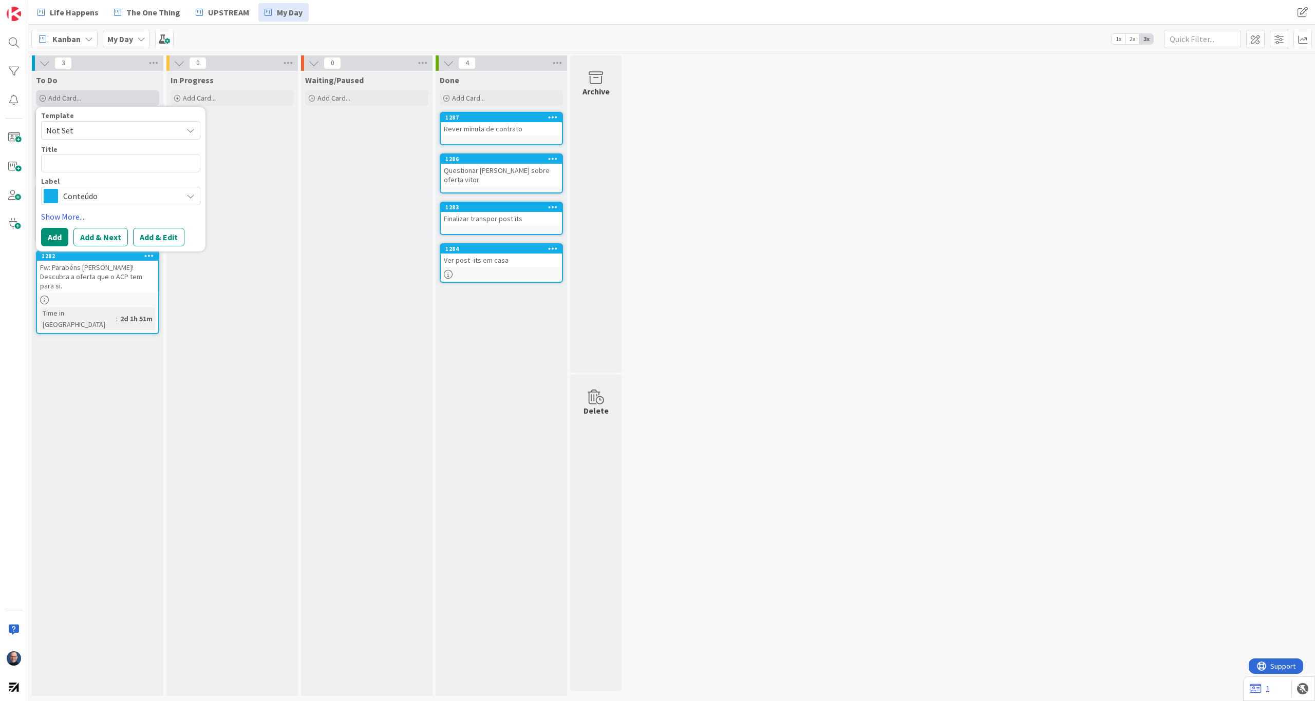
type textarea "x"
type textarea "V"
type textarea "x"
type textarea "Ve"
type textarea "x"
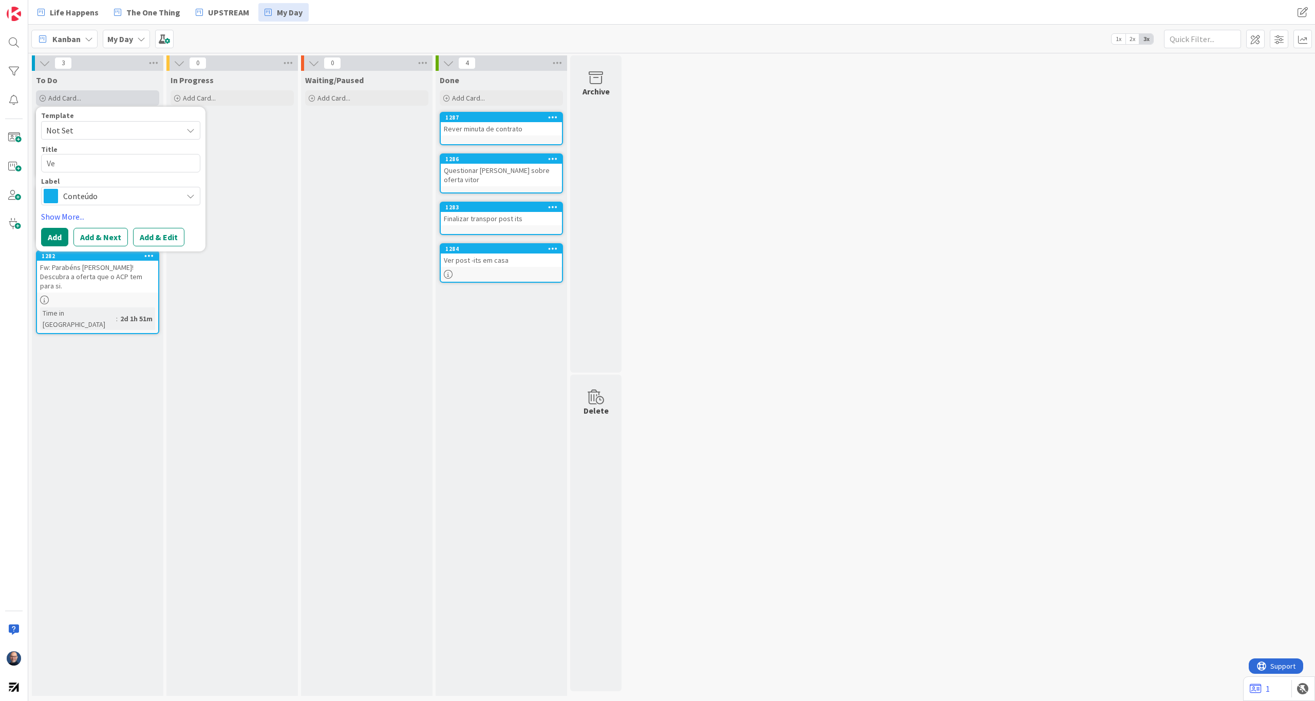
type textarea "Ver"
type textarea "x"
type textarea "Ver"
type textarea "x"
type textarea "Ver c"
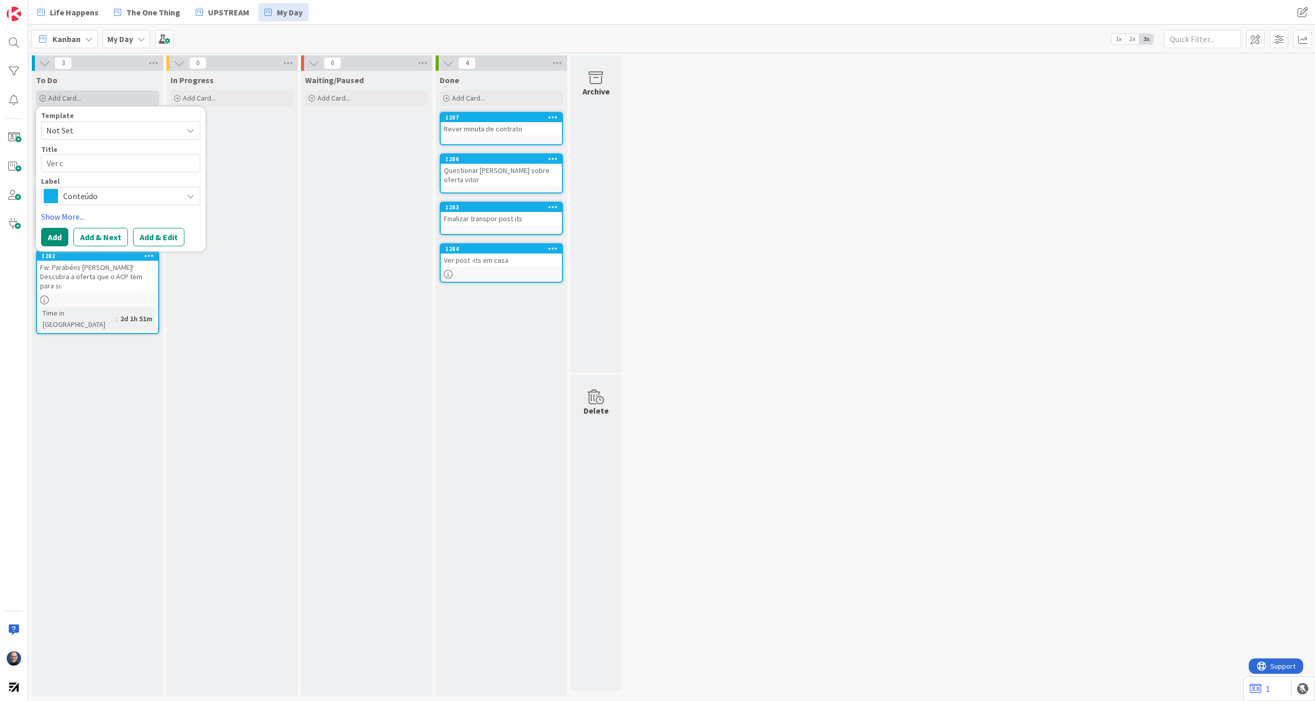
type textarea "x"
type textarea "Ver ca"
type textarea "x"
type textarea "Ver cam"
type textarea "x"
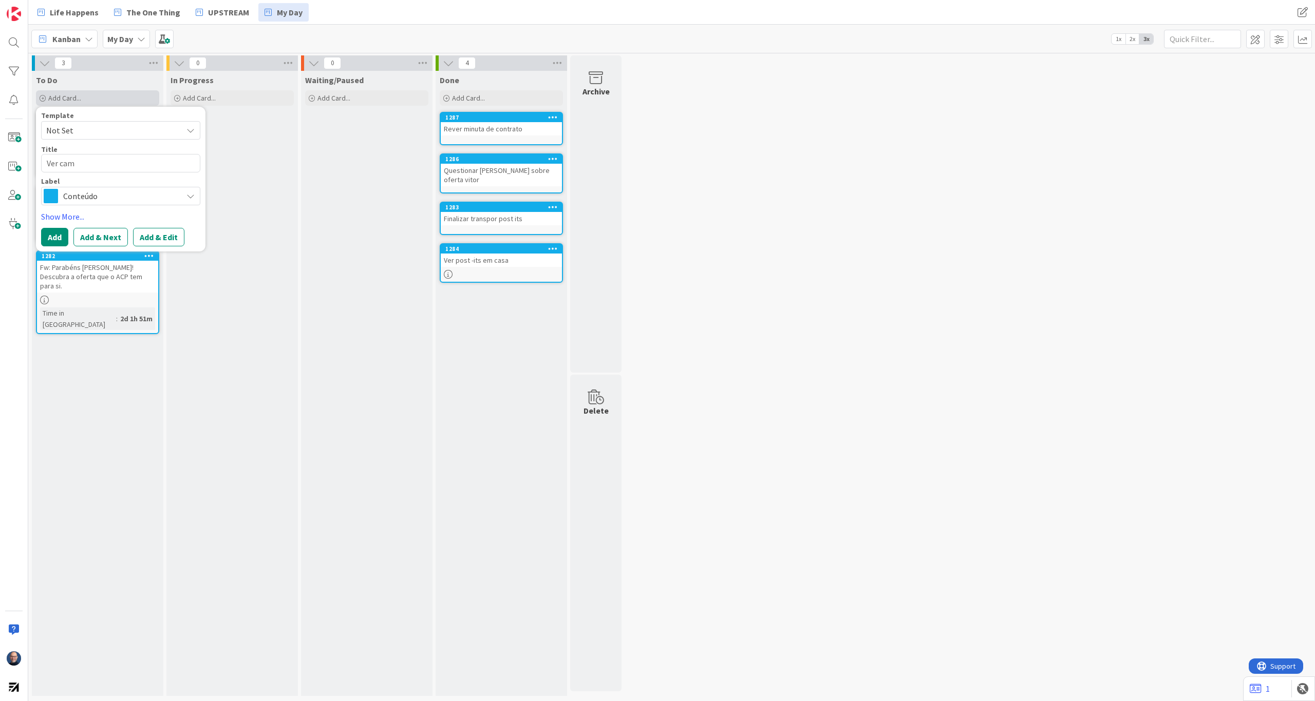
type textarea "Ver cama"
type textarea "x"
type textarea "Ver camae"
type textarea "x"
type textarea "Ver camaer"
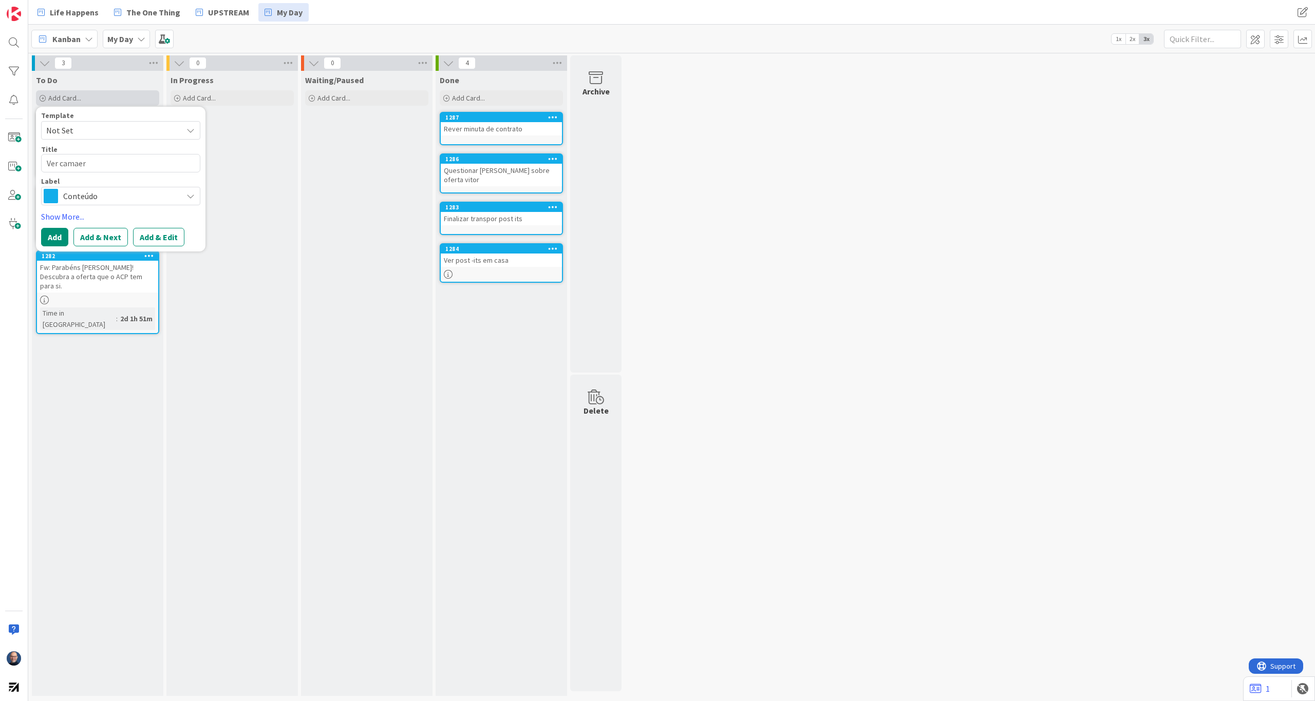
type textarea "x"
type textarea "Ver camaera"
type textarea "x"
type textarea "Ver camaeras"
type textarea "x"
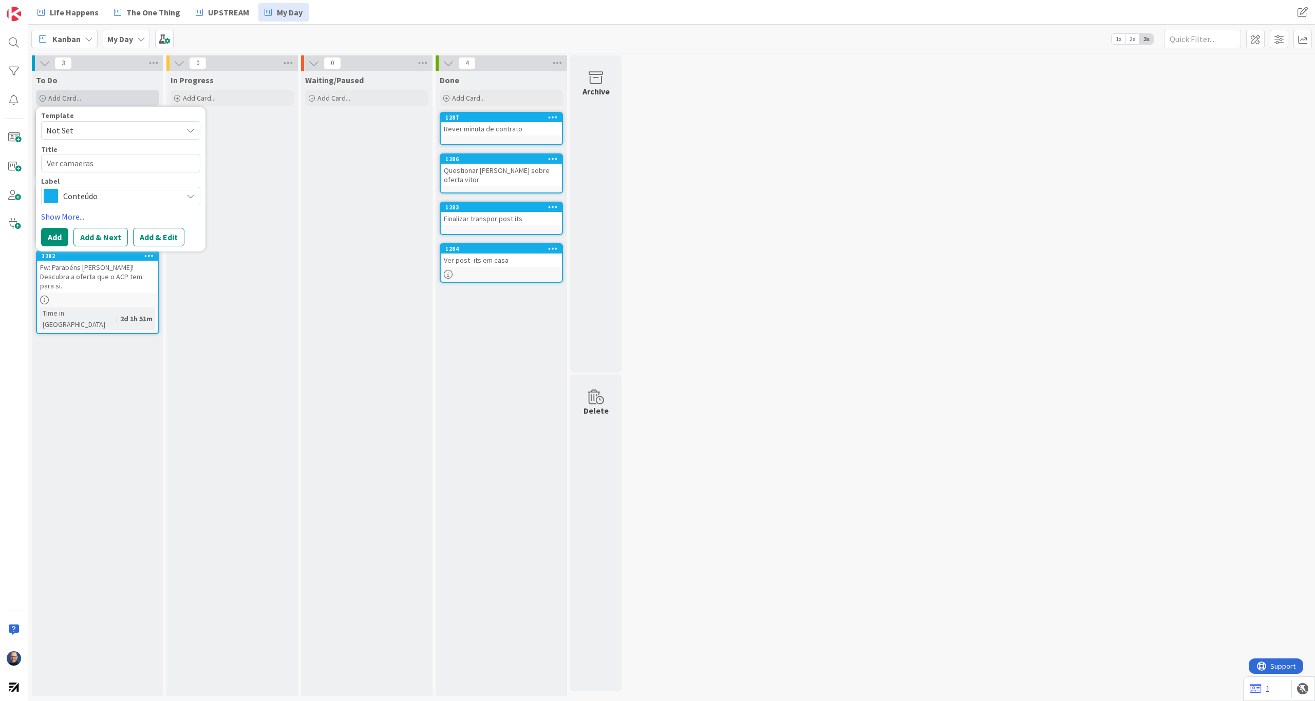
type textarea "Ver camaeras"
type textarea "x"
type textarea "Ver camaeras"
type textarea "x"
type textarea "Ver camaera"
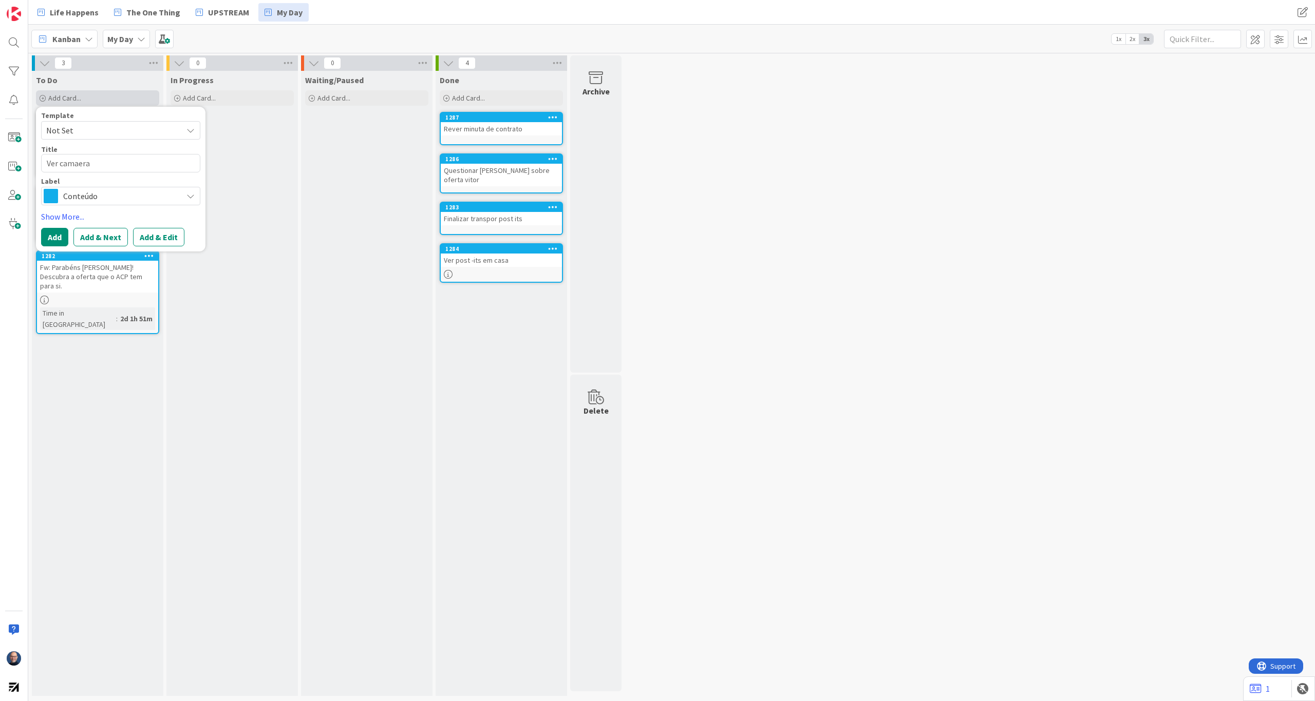
type textarea "x"
type textarea "Ver camaer"
type textarea "x"
type textarea "Ver camae"
type textarea "x"
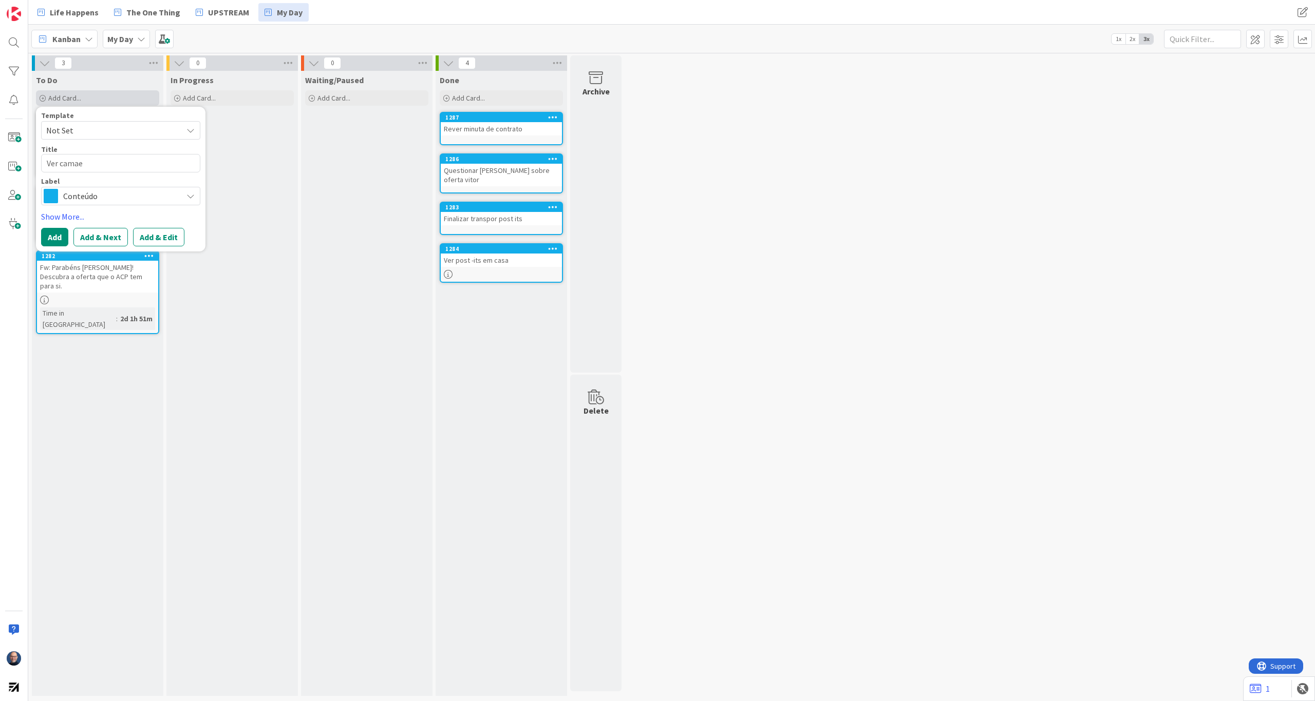
type textarea "Ver cama"
type textarea "x"
type textarea "Ver cam"
type textarea "x"
type textarea "Ver came"
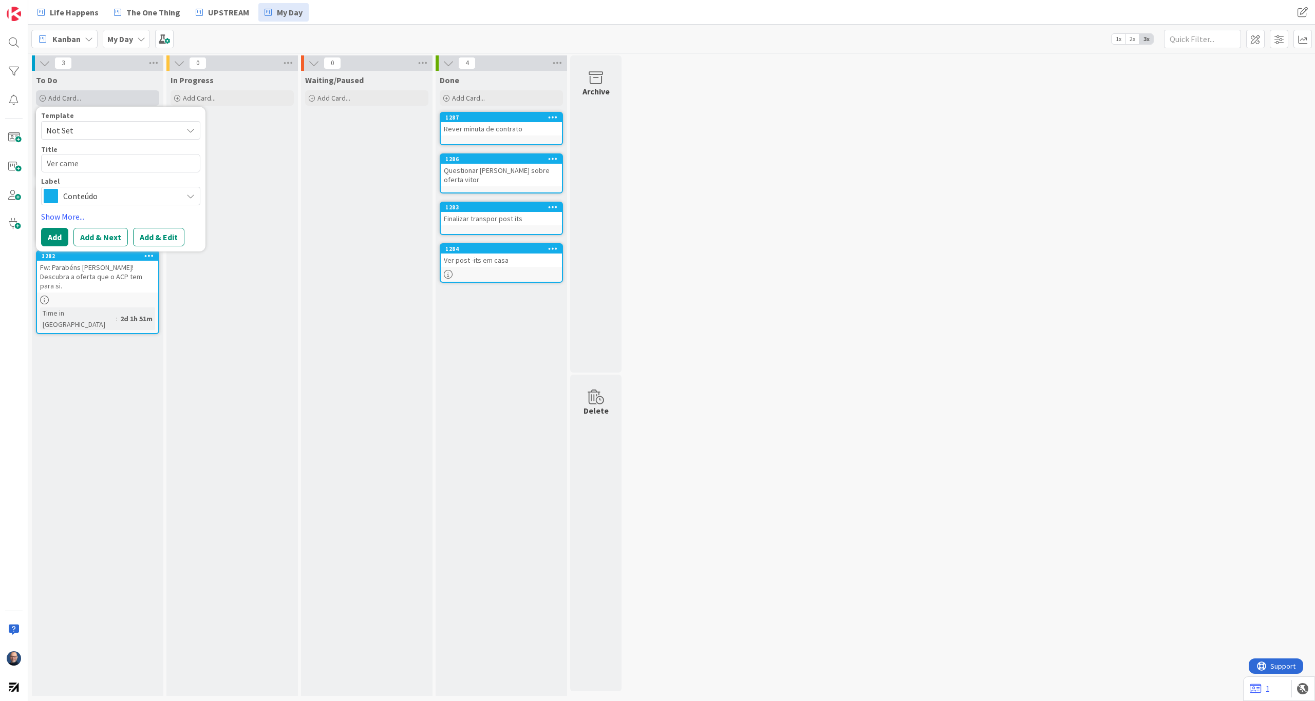
type textarea "x"
type textarea "Ver camer"
type textarea "x"
type textarea "Ver camera"
type textarea "x"
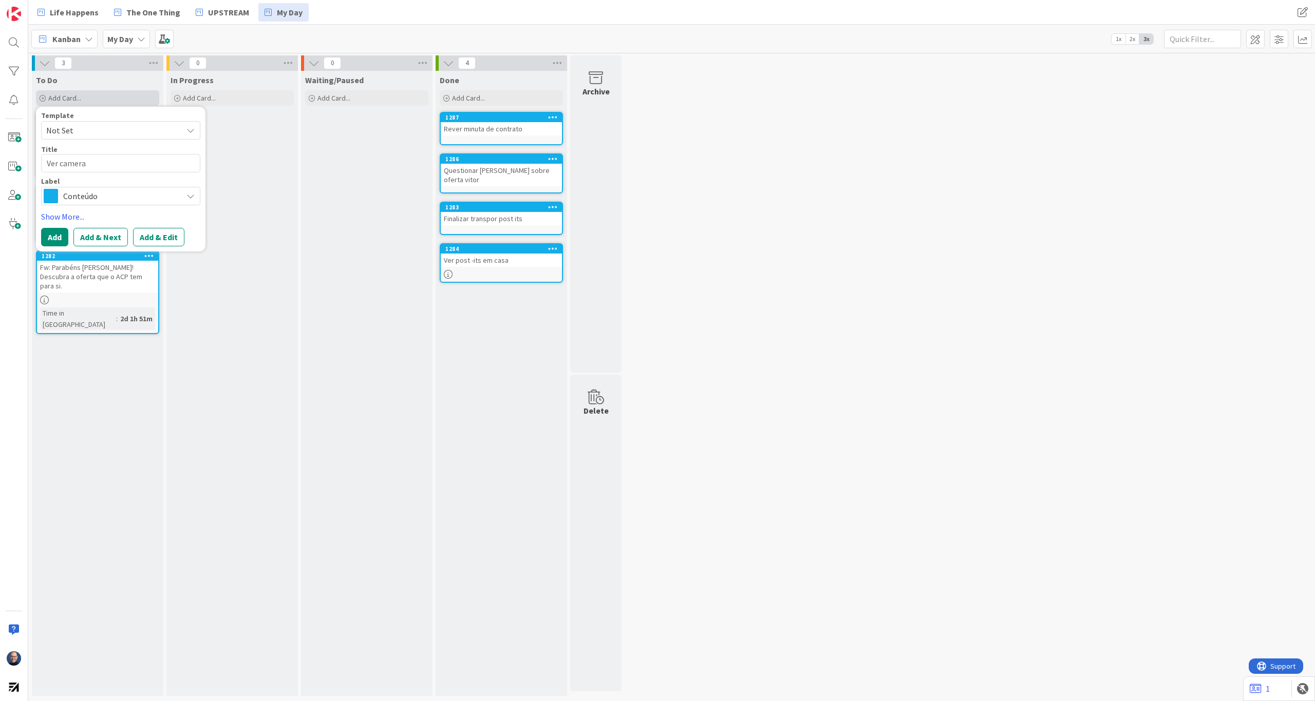
type textarea "Ver camera"
type textarea "x"
type textarea "Ver camera A"
type textarea "x"
type textarea "Ver camera Ama"
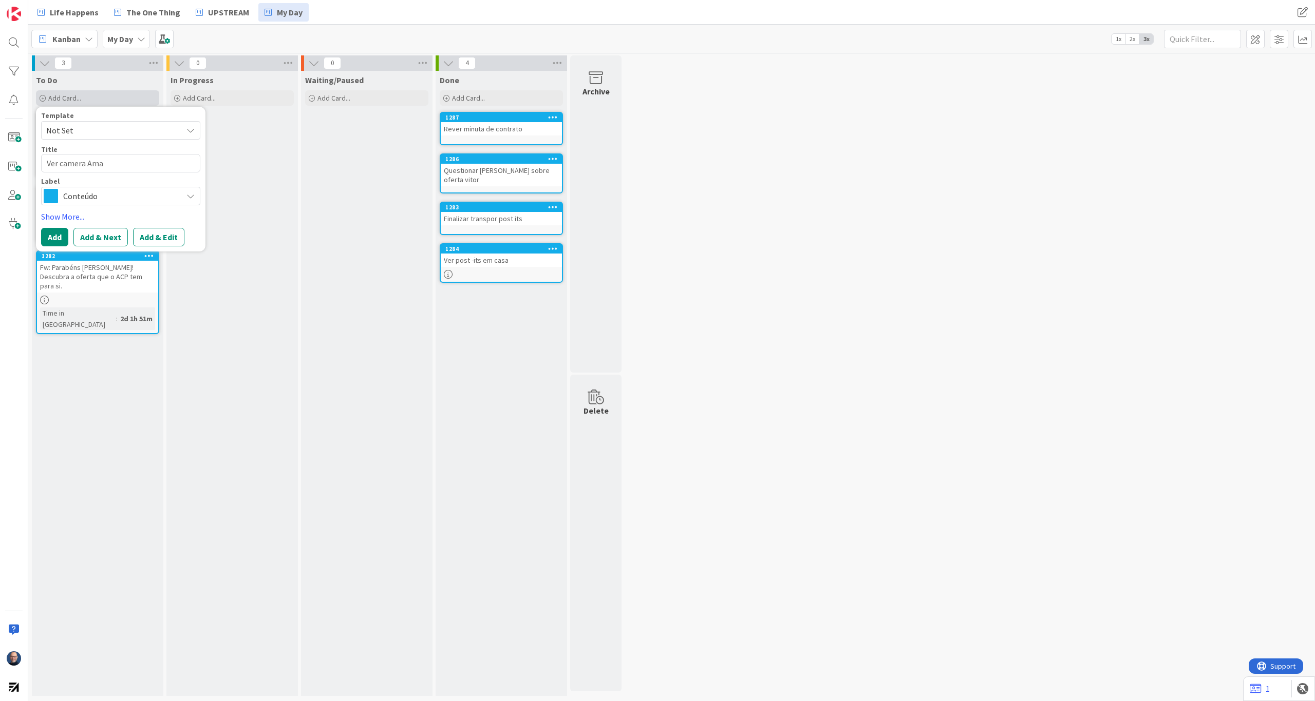
type textarea "x"
type textarea "Ver camera Amad"
type textarea "x"
type textarea "Ver camera Amade"
type textarea "x"
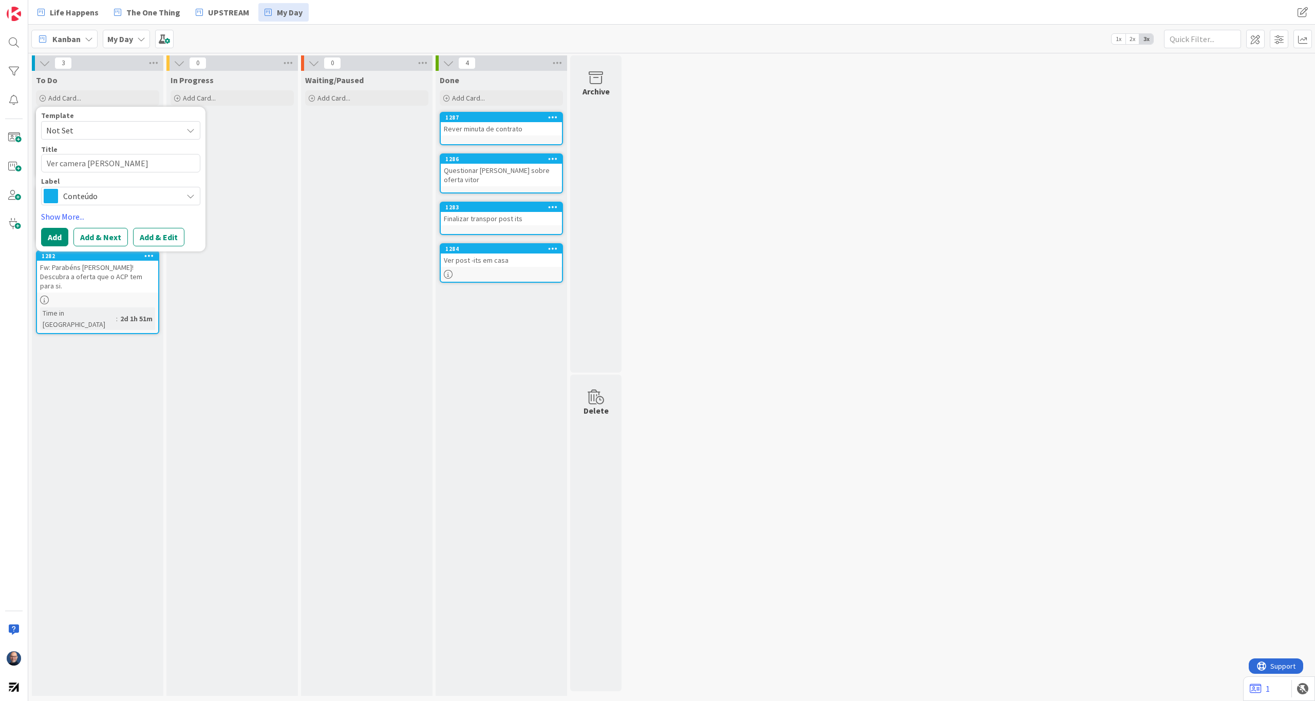
type textarea "Ver camera [PERSON_NAME]"
click at [121, 201] on span "Conteúdo" at bounding box center [120, 196] width 114 height 14
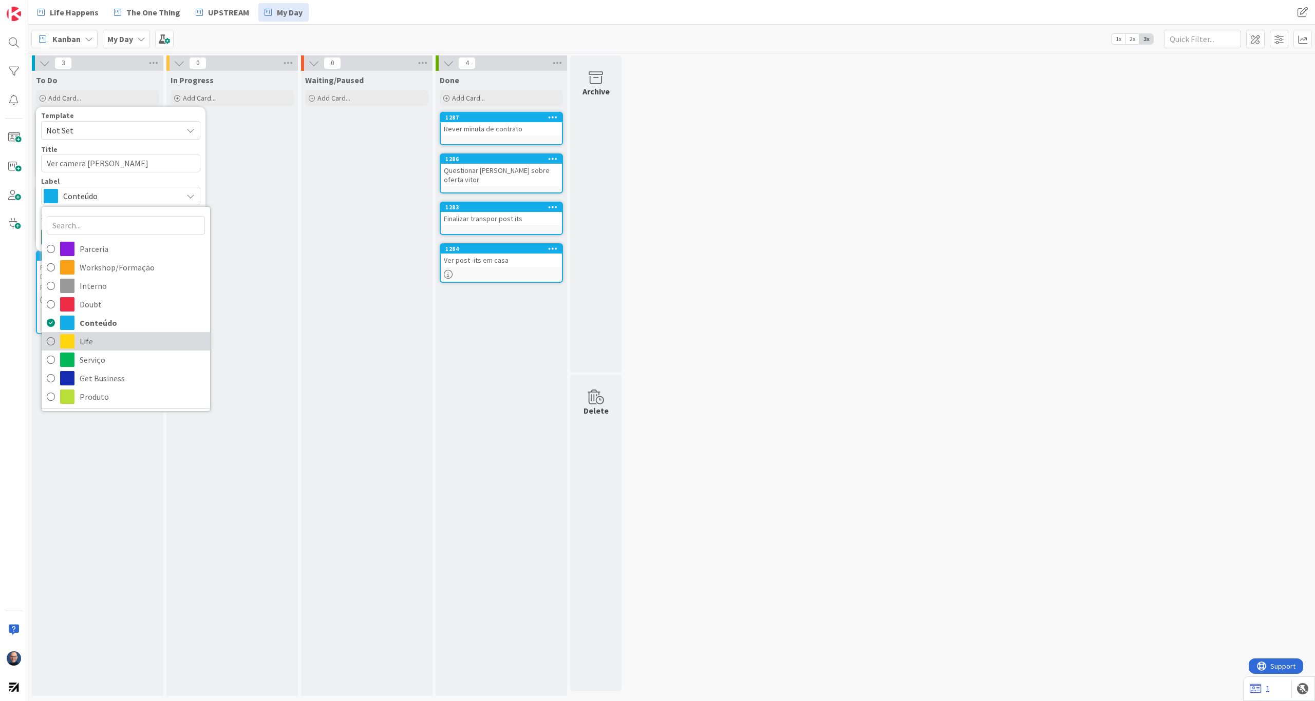
click at [128, 343] on span "Life" at bounding box center [142, 341] width 125 height 15
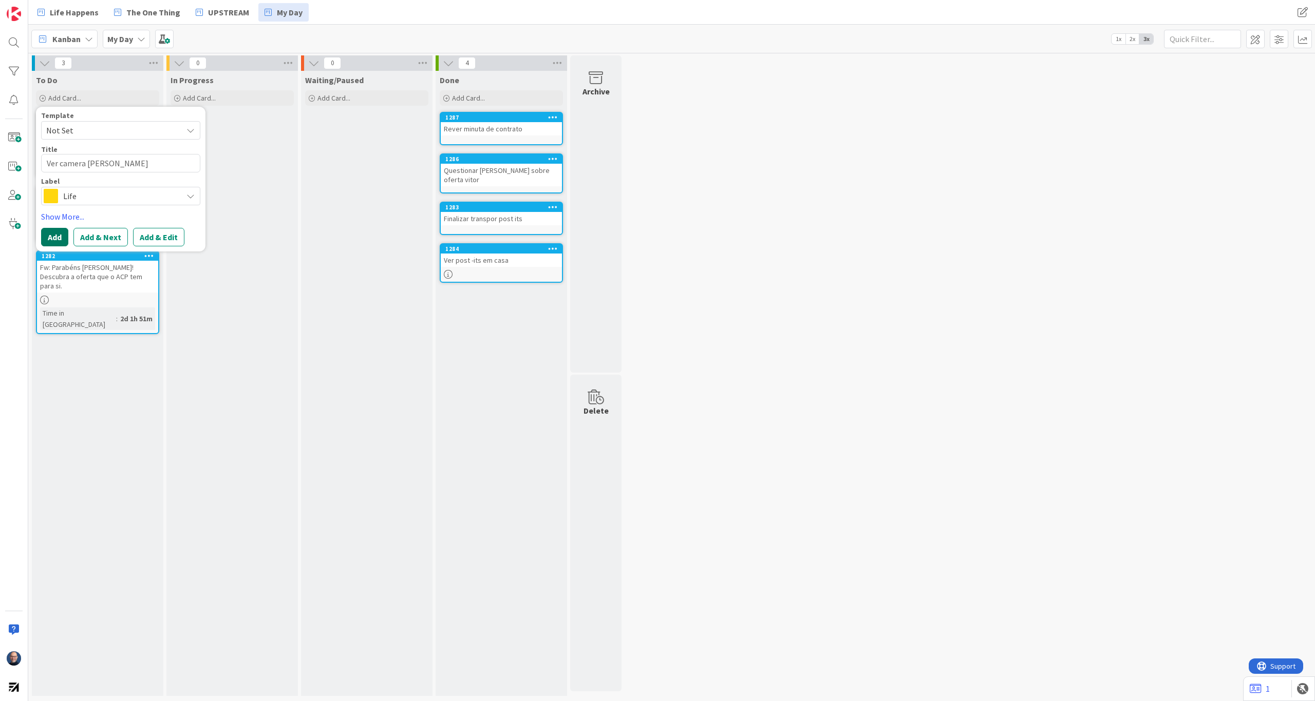
click at [50, 239] on button "Add" at bounding box center [54, 237] width 27 height 18
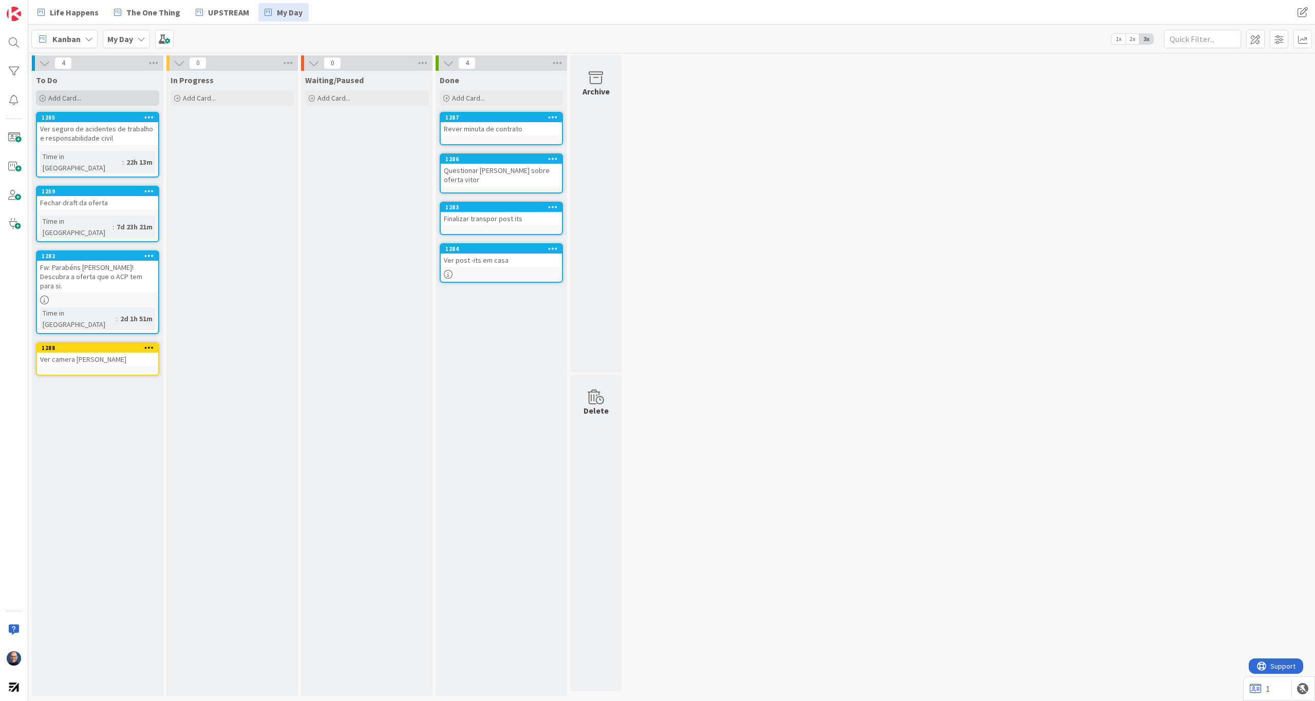
click at [111, 101] on div "Add Card..." at bounding box center [97, 97] width 123 height 15
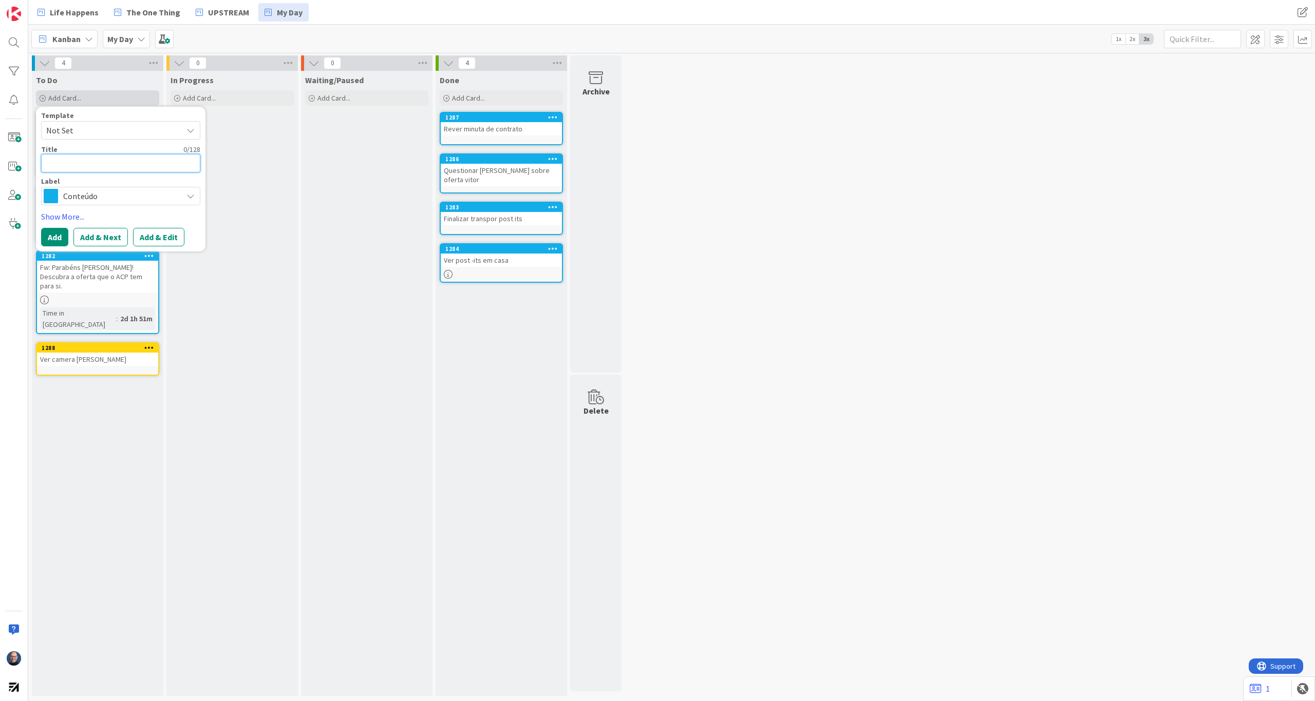
type textarea "x"
type textarea "R"
type textarea "x"
type textarea "Re"
type textarea "x"
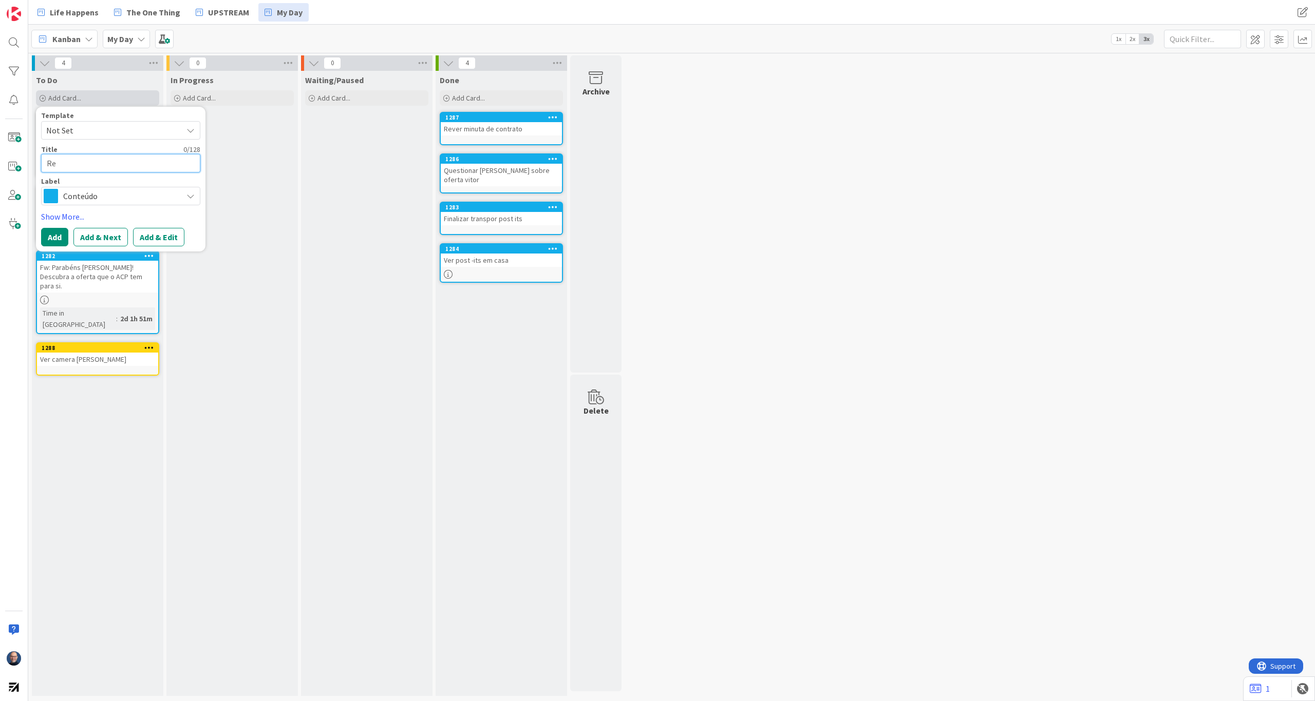
type textarea "Rev"
type textarea "x"
